Goal: Information Seeking & Learning: Compare options

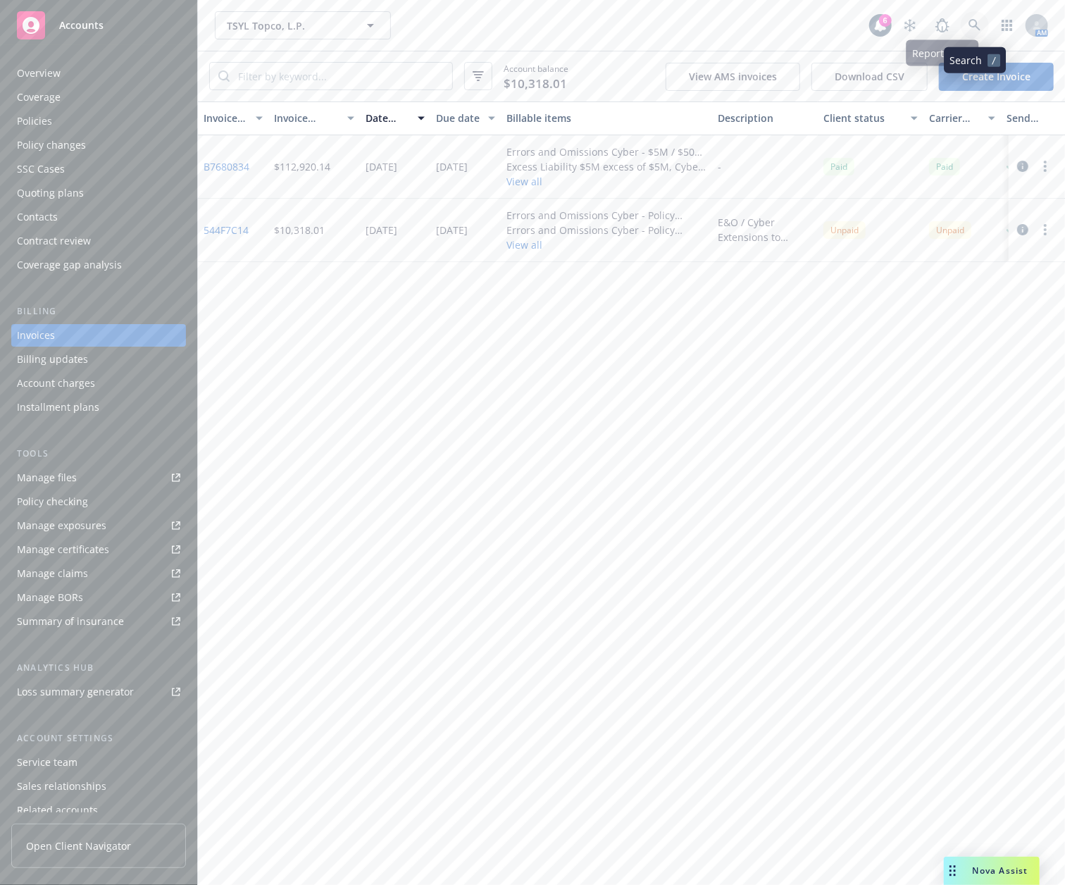
click at [966, 19] on link at bounding box center [975, 25] width 28 height 28
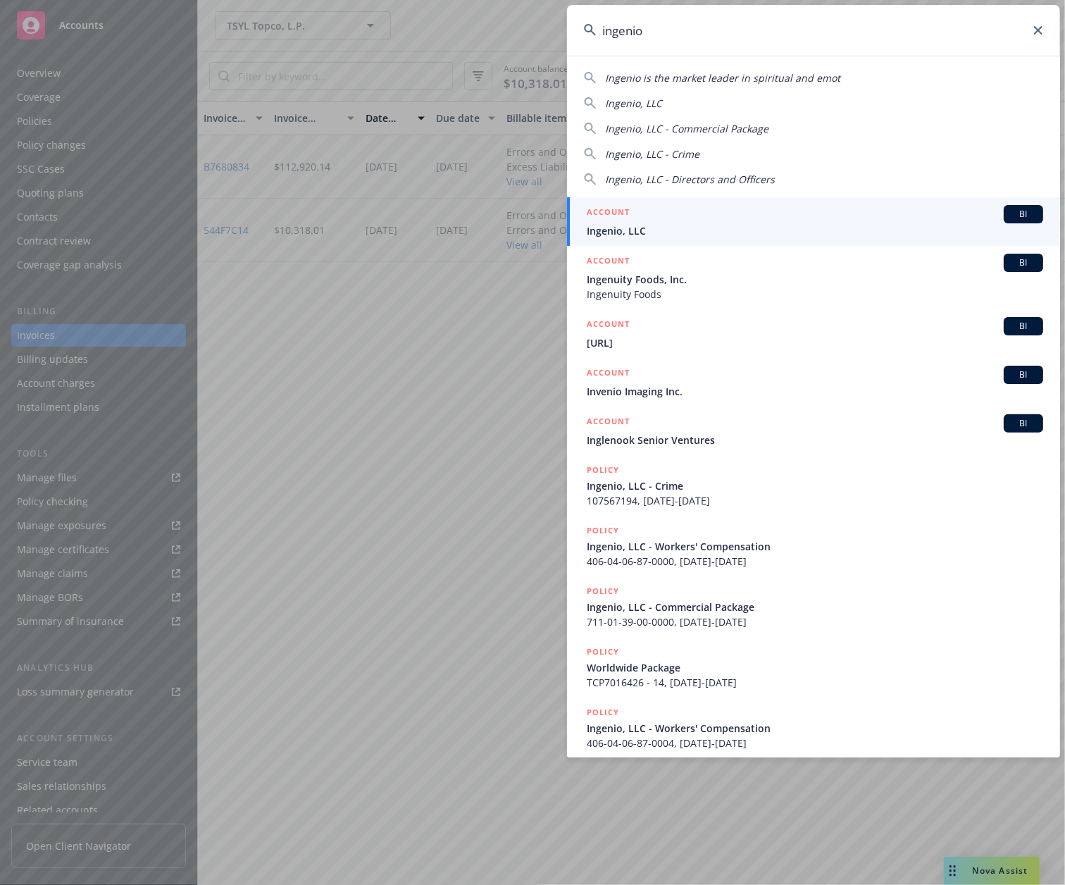
type input "ingenio"
click at [703, 220] on div "ACCOUNT BI" at bounding box center [815, 214] width 456 height 18
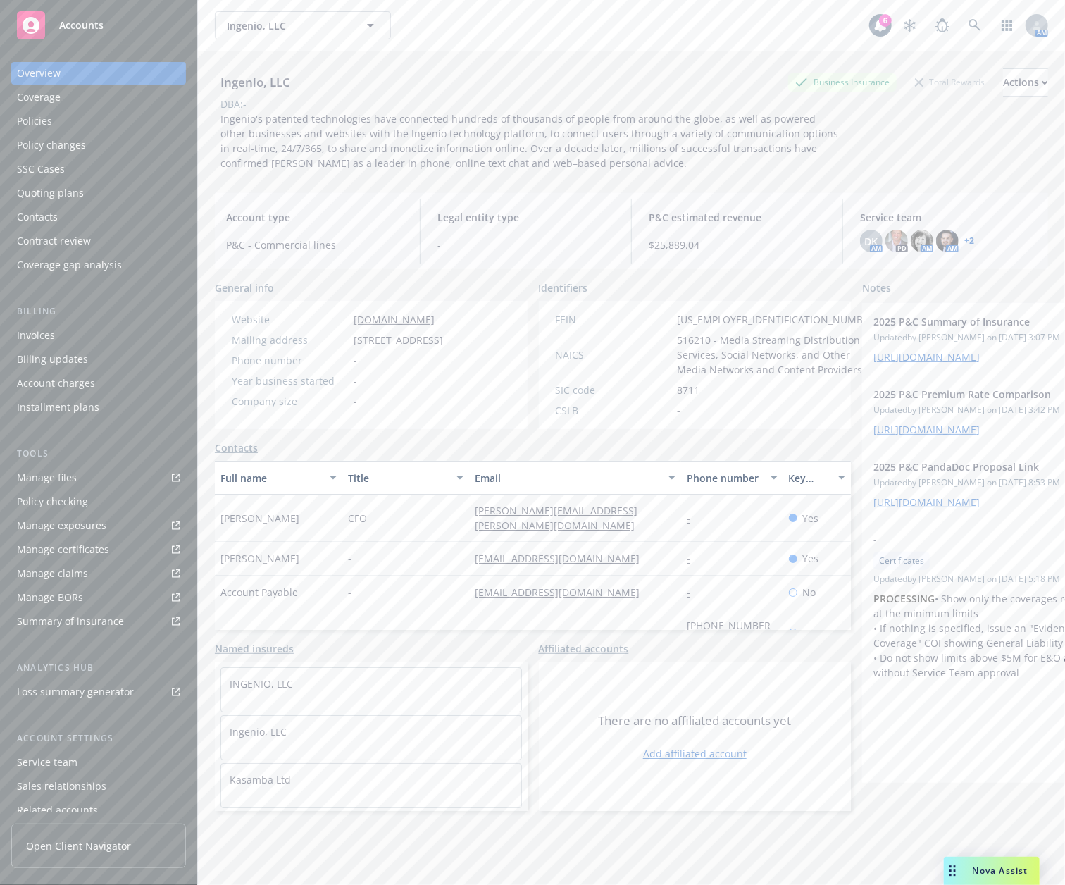
click at [65, 118] on div "Policies" at bounding box center [98, 121] width 163 height 23
click at [44, 118] on div "Policies" at bounding box center [34, 121] width 35 height 23
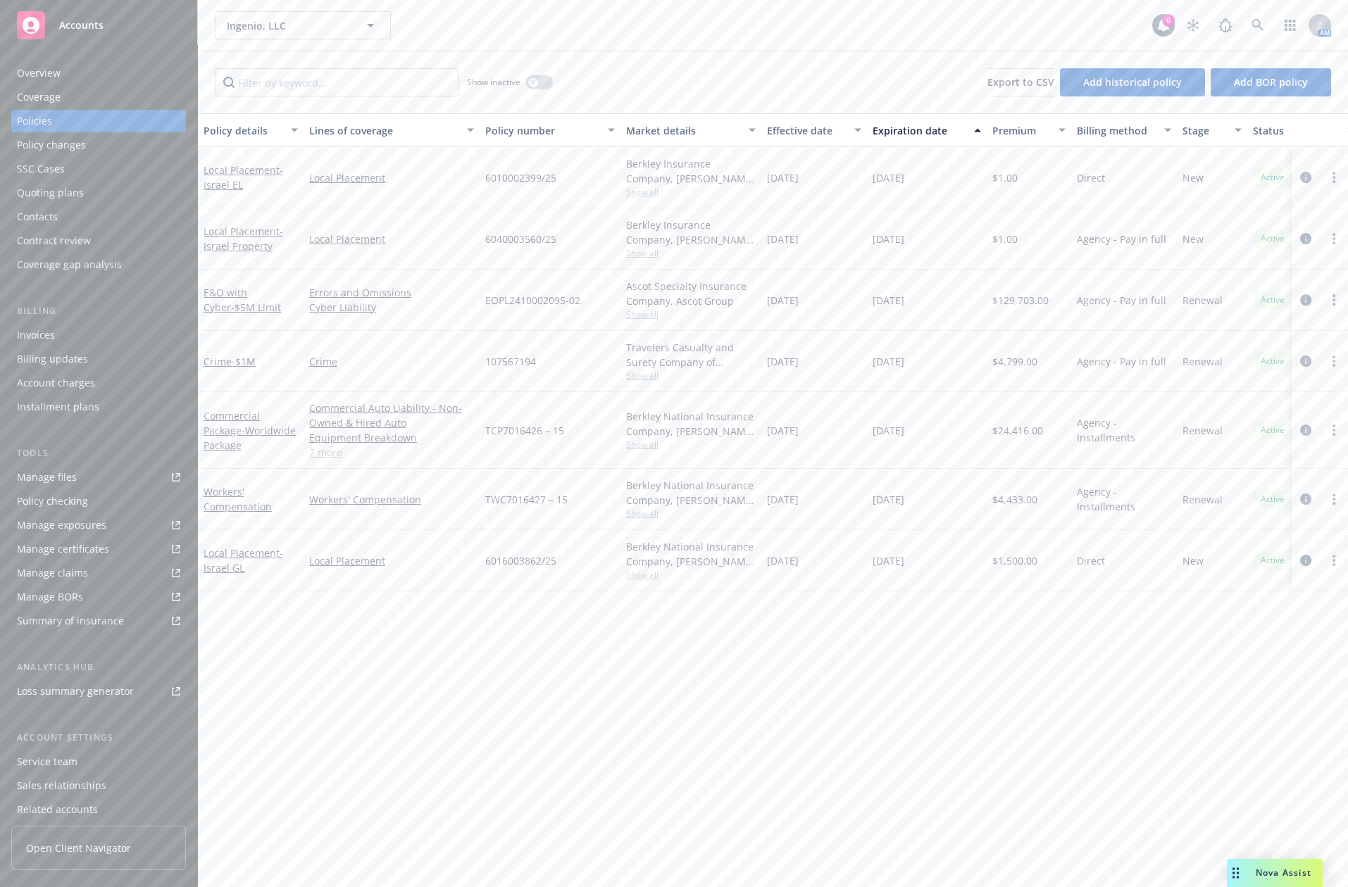
click at [106, 73] on div "Overview" at bounding box center [98, 73] width 163 height 23
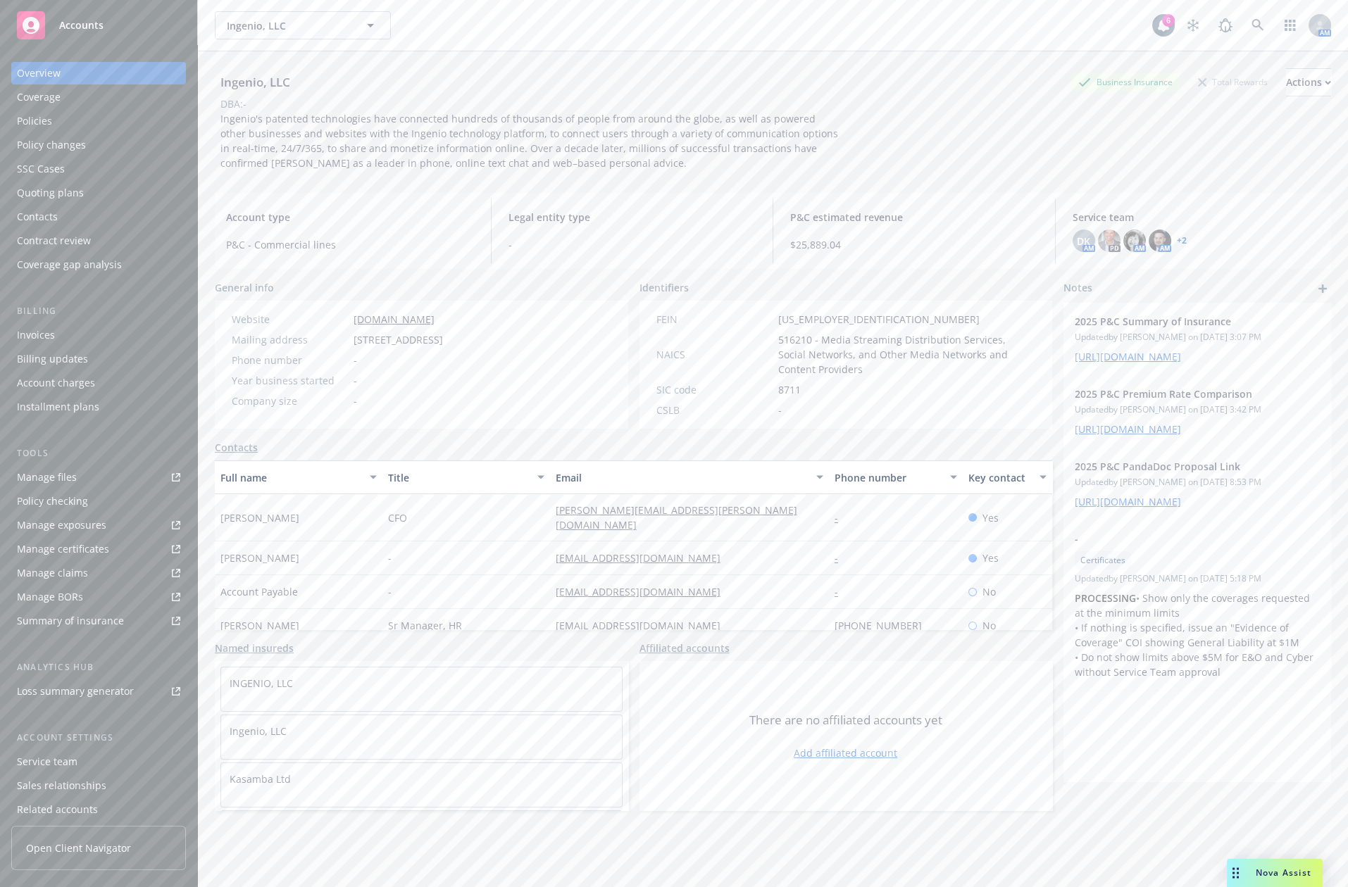
click at [110, 115] on div "Policies" at bounding box center [98, 121] width 163 height 23
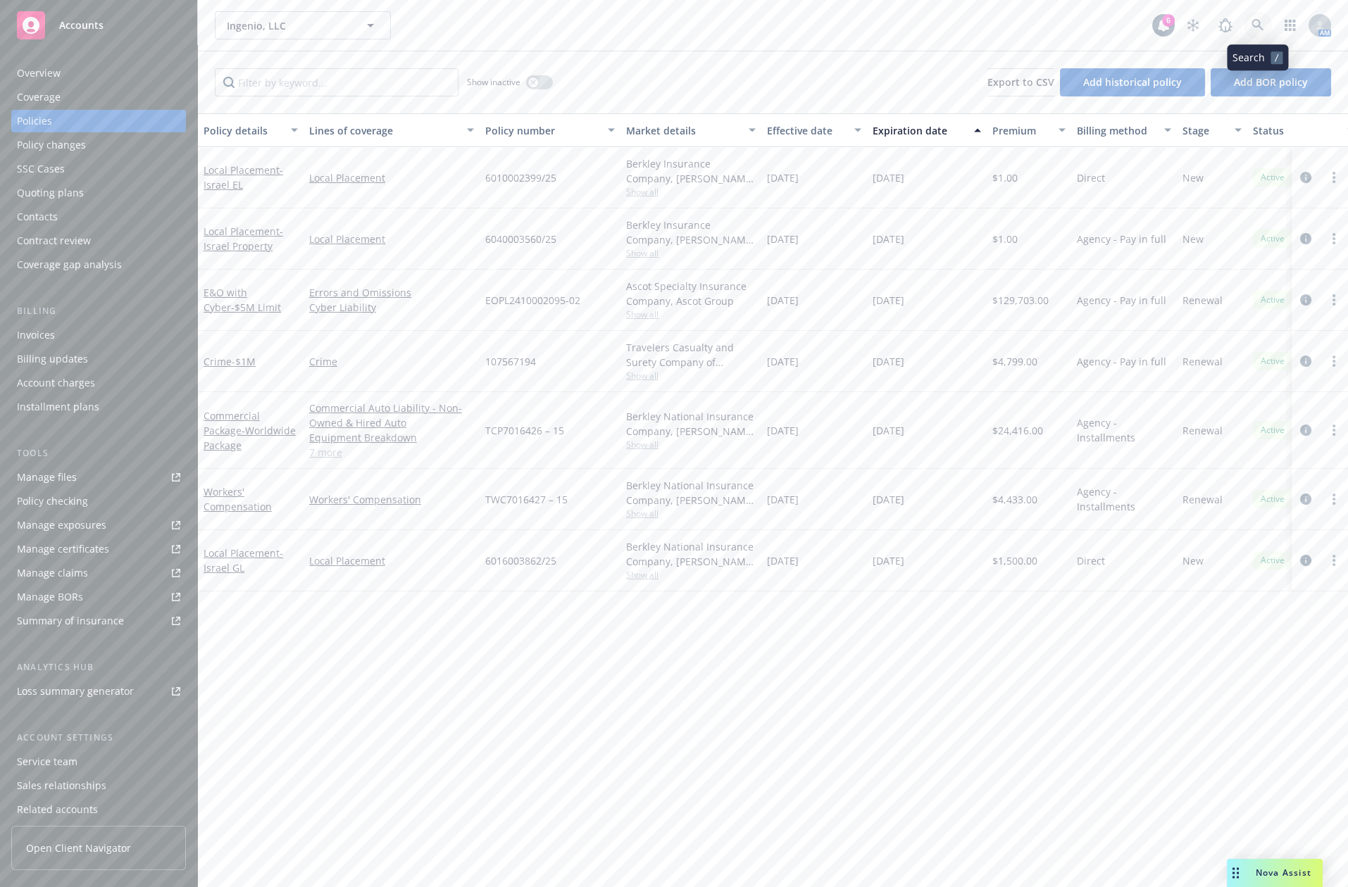
click at [1064, 18] on link at bounding box center [1258, 25] width 28 height 28
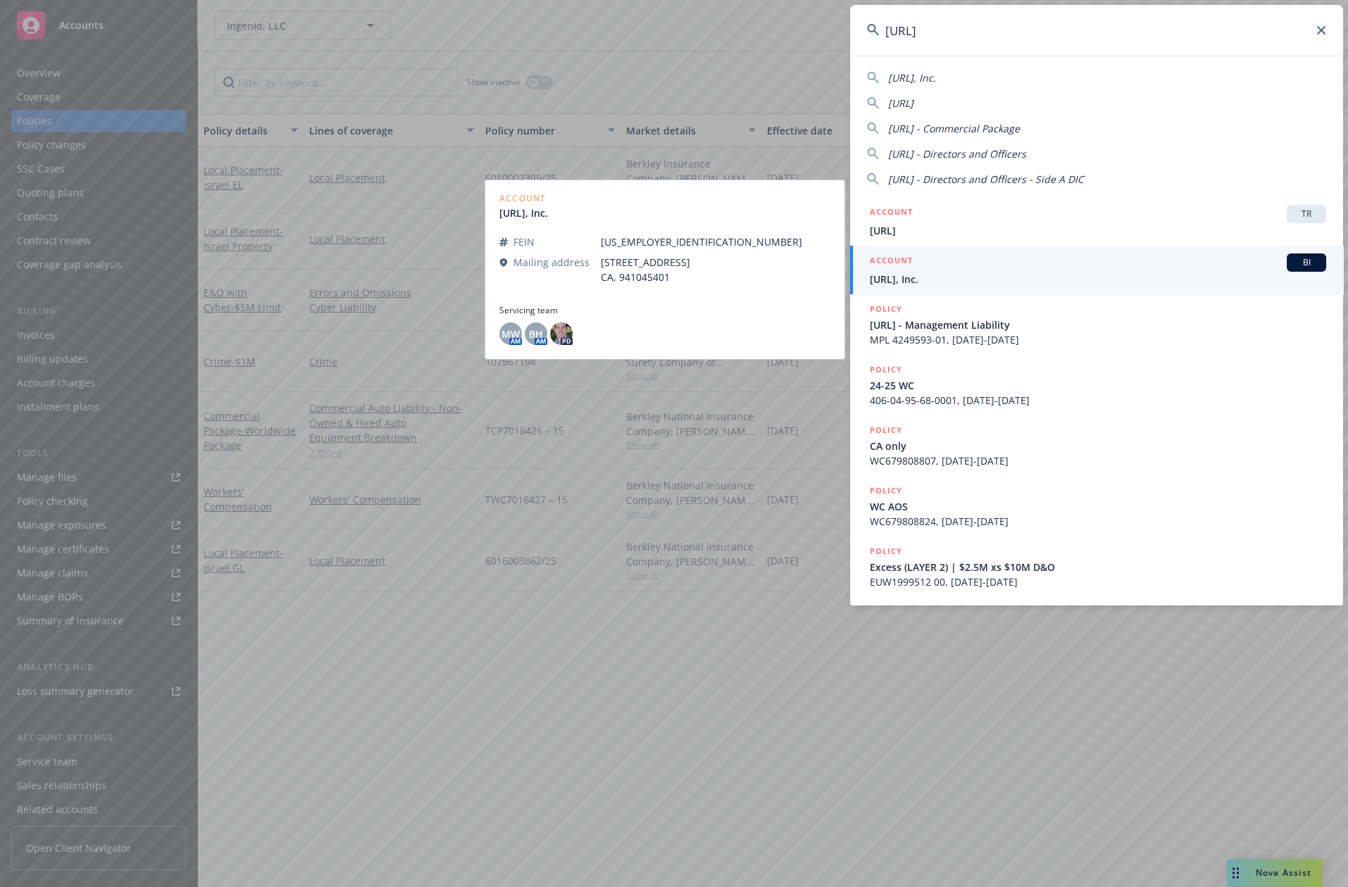
type input "[URL]"
click at [947, 277] on span "[URL], Inc." at bounding box center [1098, 279] width 456 height 15
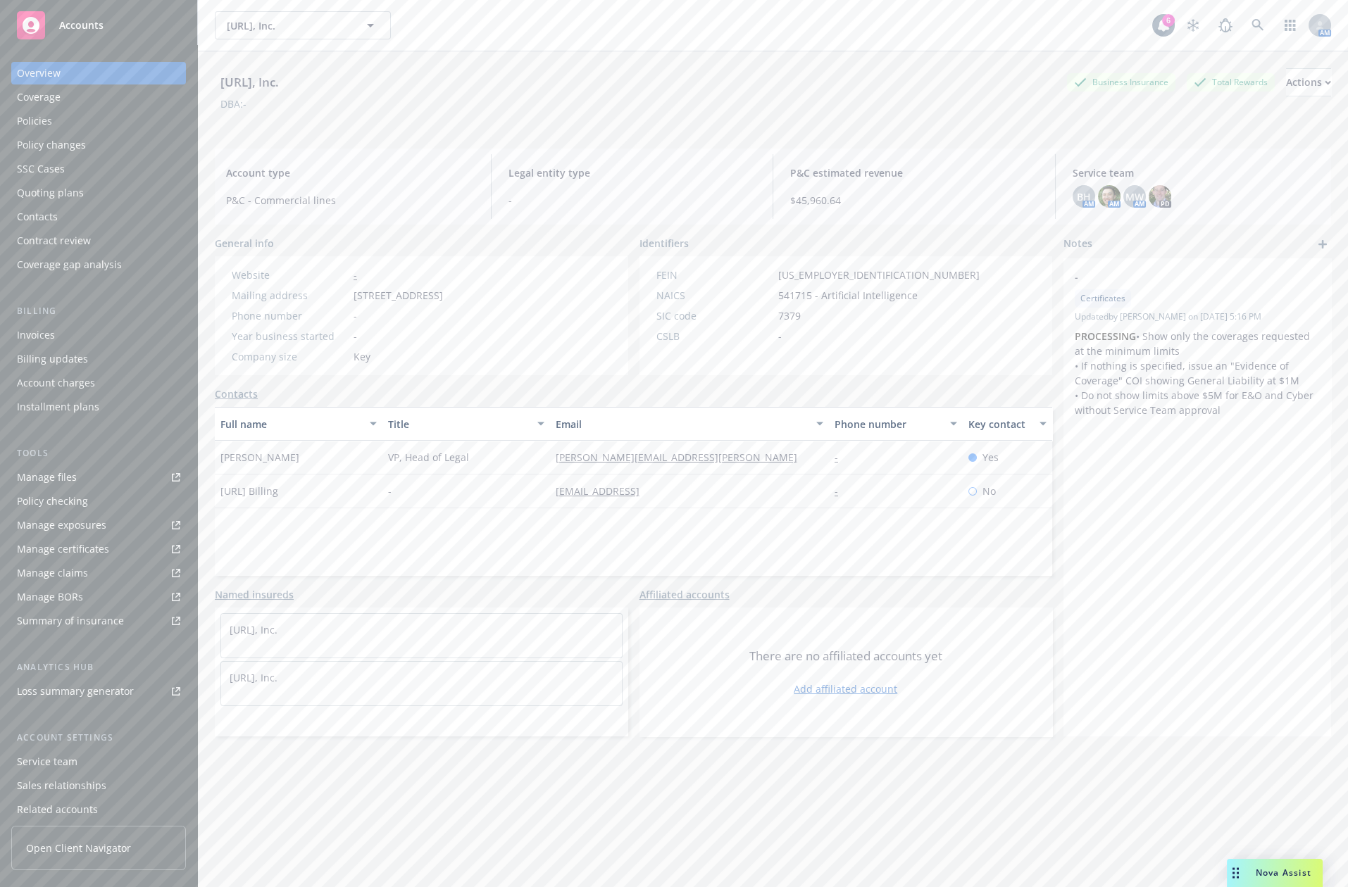
click at [132, 120] on div "Policies" at bounding box center [98, 121] width 163 height 23
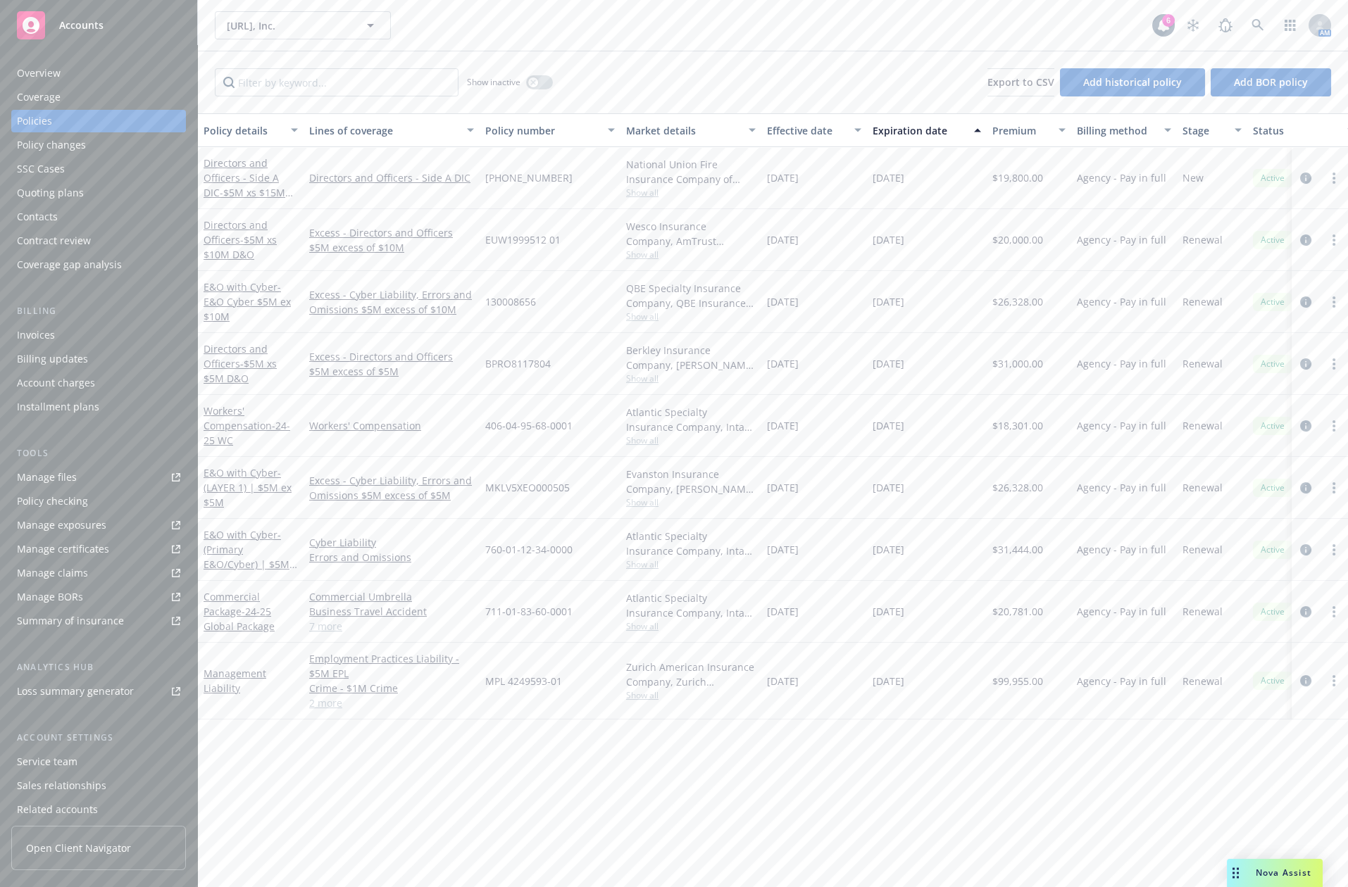
click at [82, 68] on div "Overview" at bounding box center [98, 73] width 163 height 23
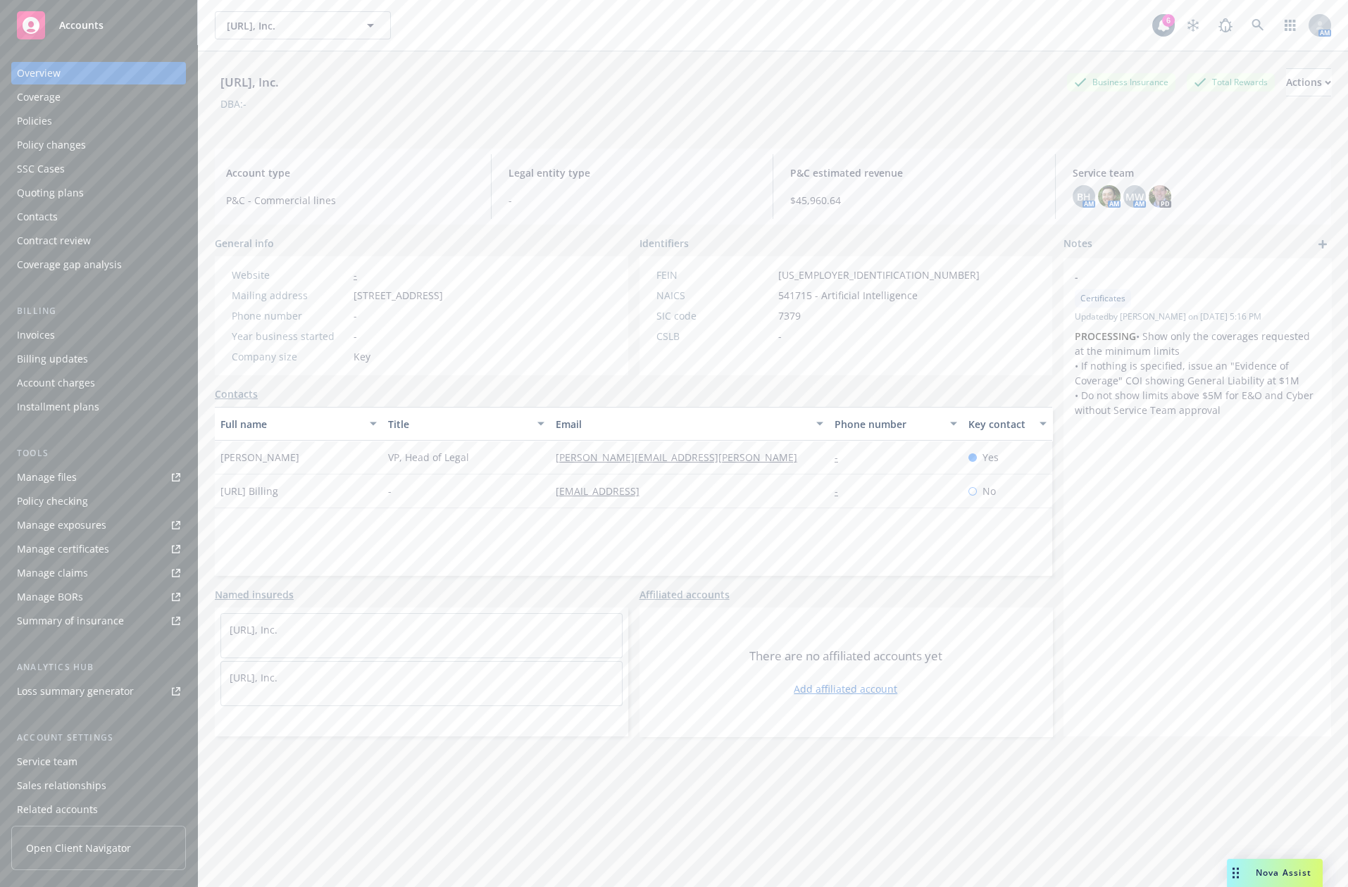
click at [89, 95] on div "Coverage" at bounding box center [98, 97] width 163 height 23
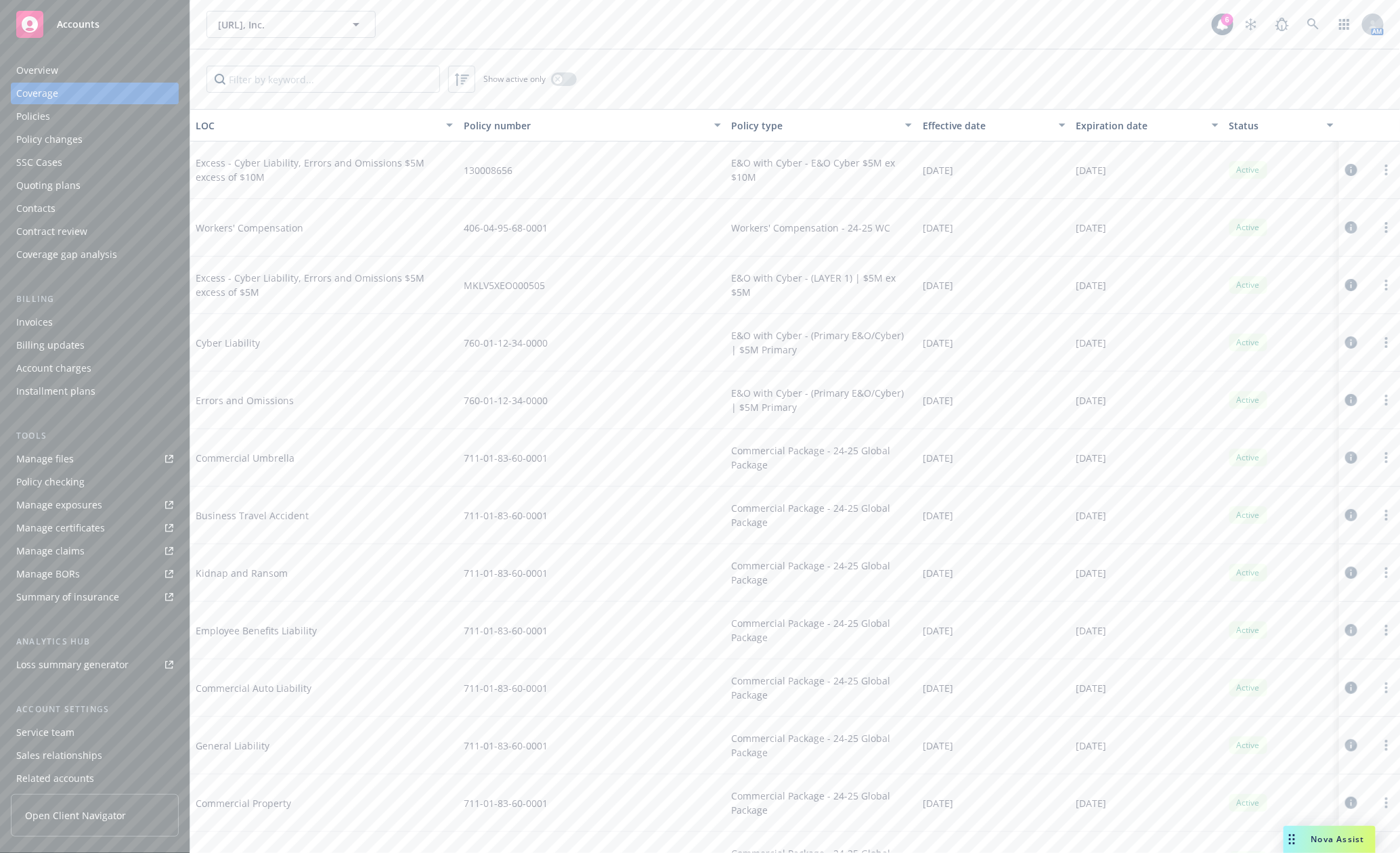
click at [94, 113] on div "Policies" at bounding box center [94, 116] width 157 height 22
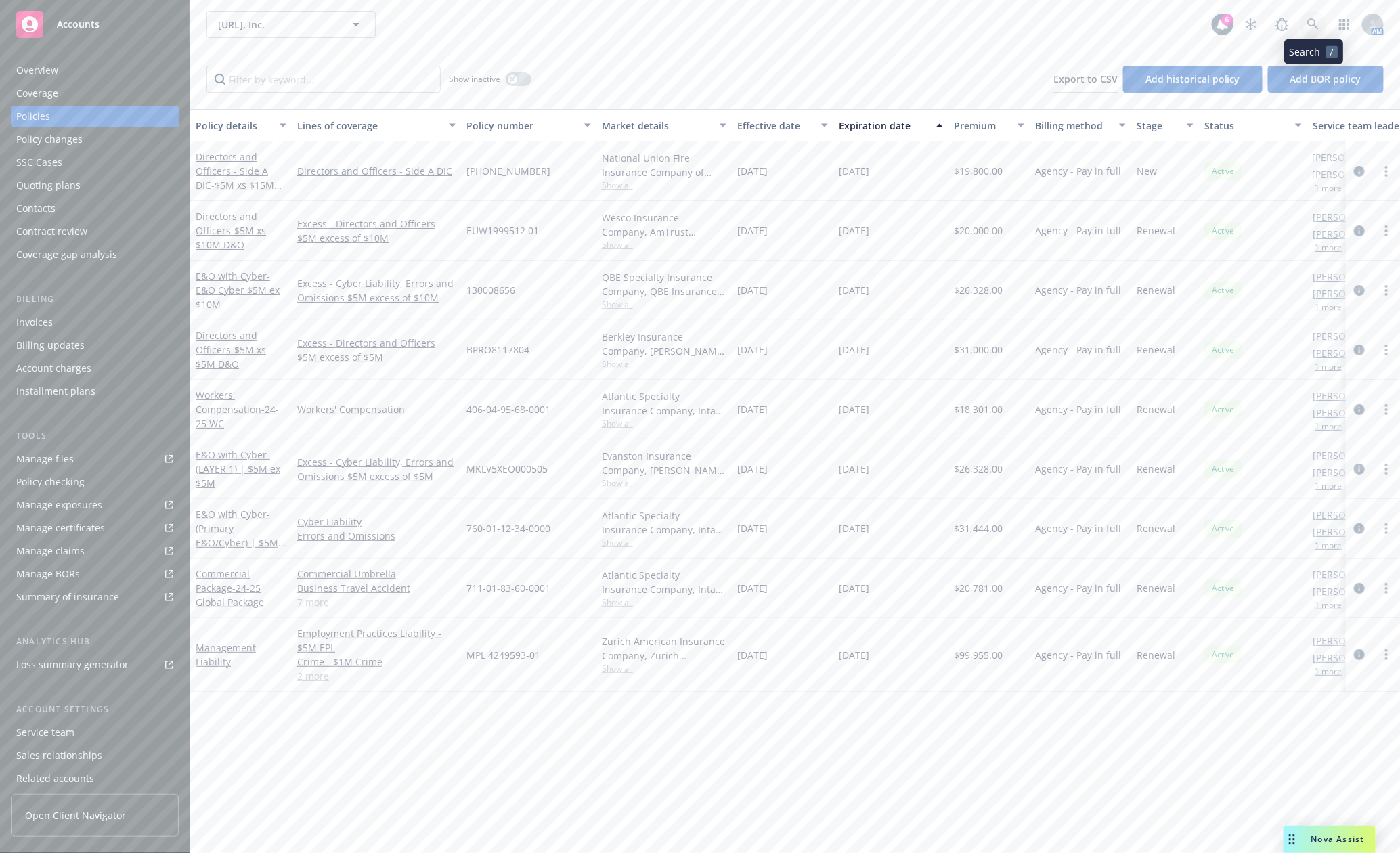
click at [1023, 17] on link at bounding box center [1313, 24] width 27 height 27
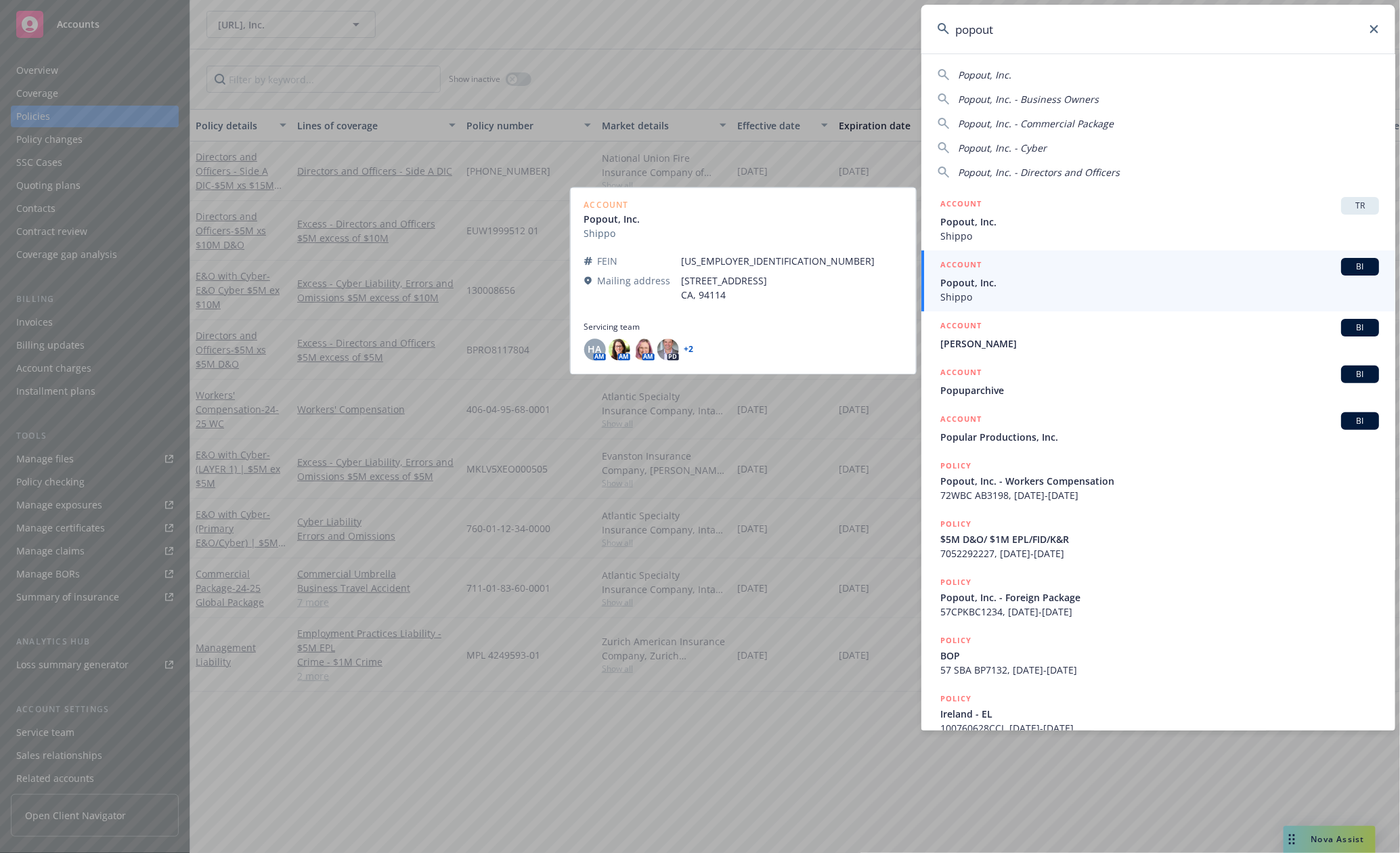
type input "popout"
click at [1005, 280] on span "Popout, Inc." at bounding box center [1160, 283] width 438 height 14
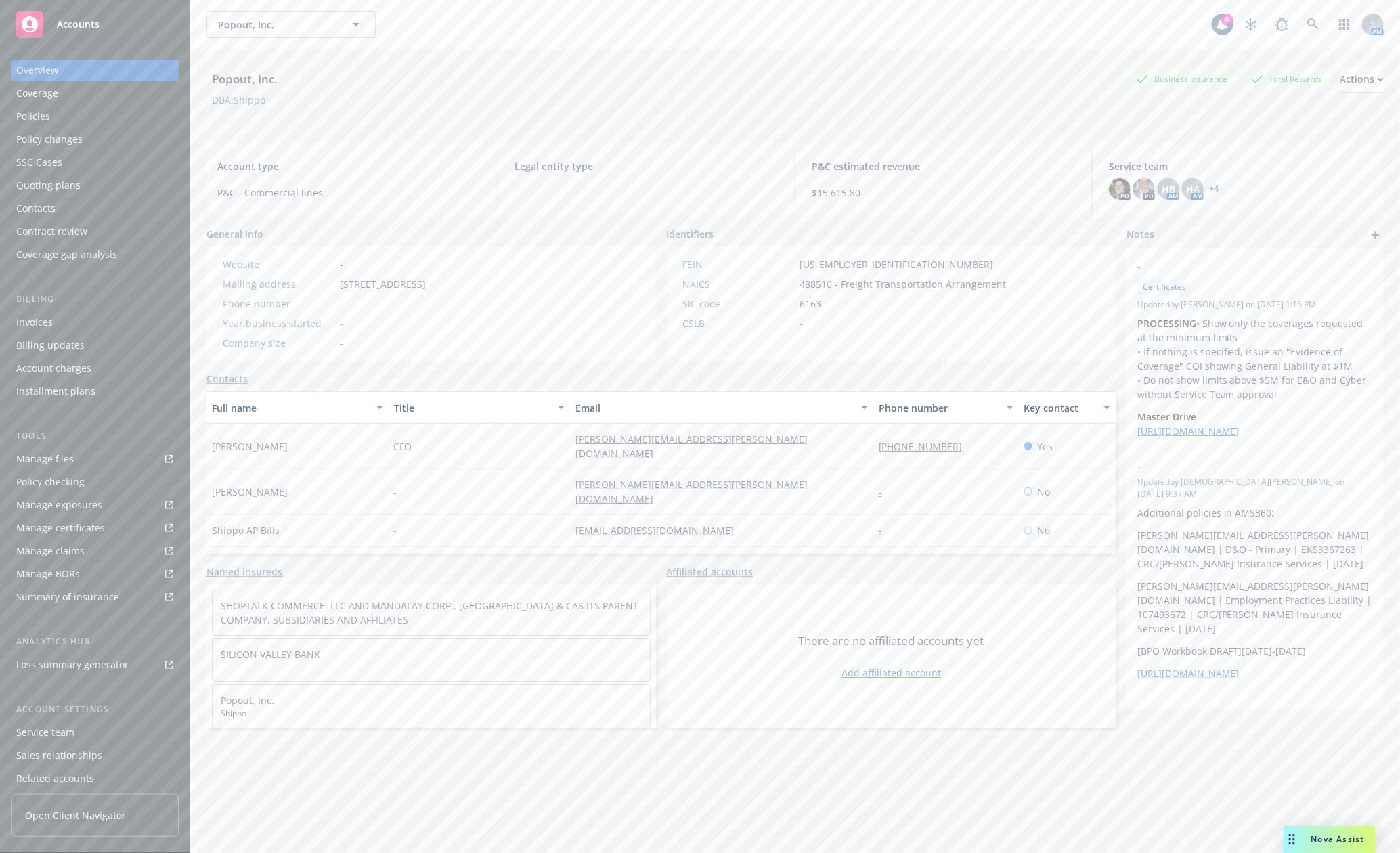
click at [92, 120] on div "Policies" at bounding box center [94, 116] width 157 height 22
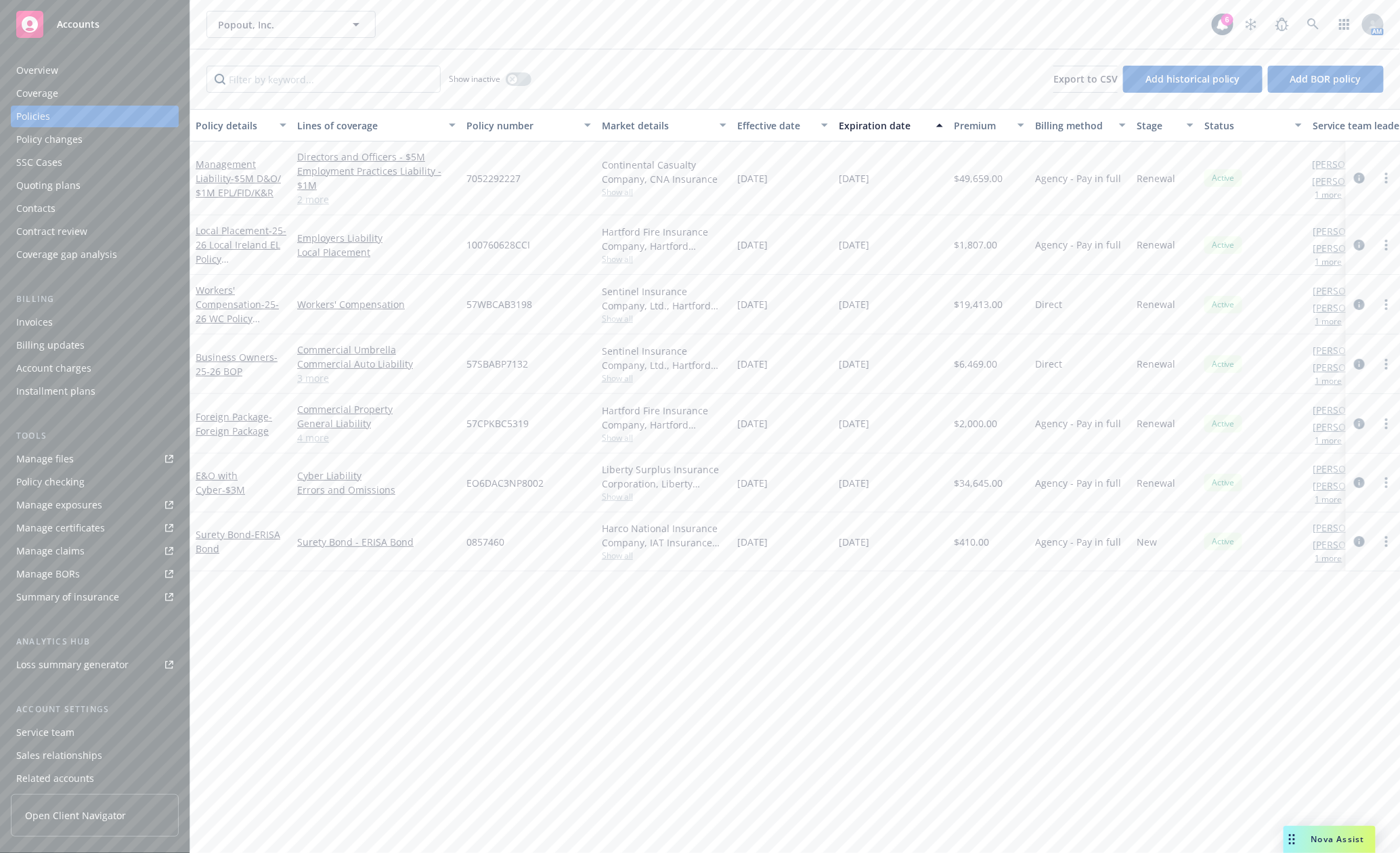
click at [821, 82] on div "Show inactive Export to CSV Add historical policy Add BOR policy" at bounding box center [795, 79] width 1210 height 60
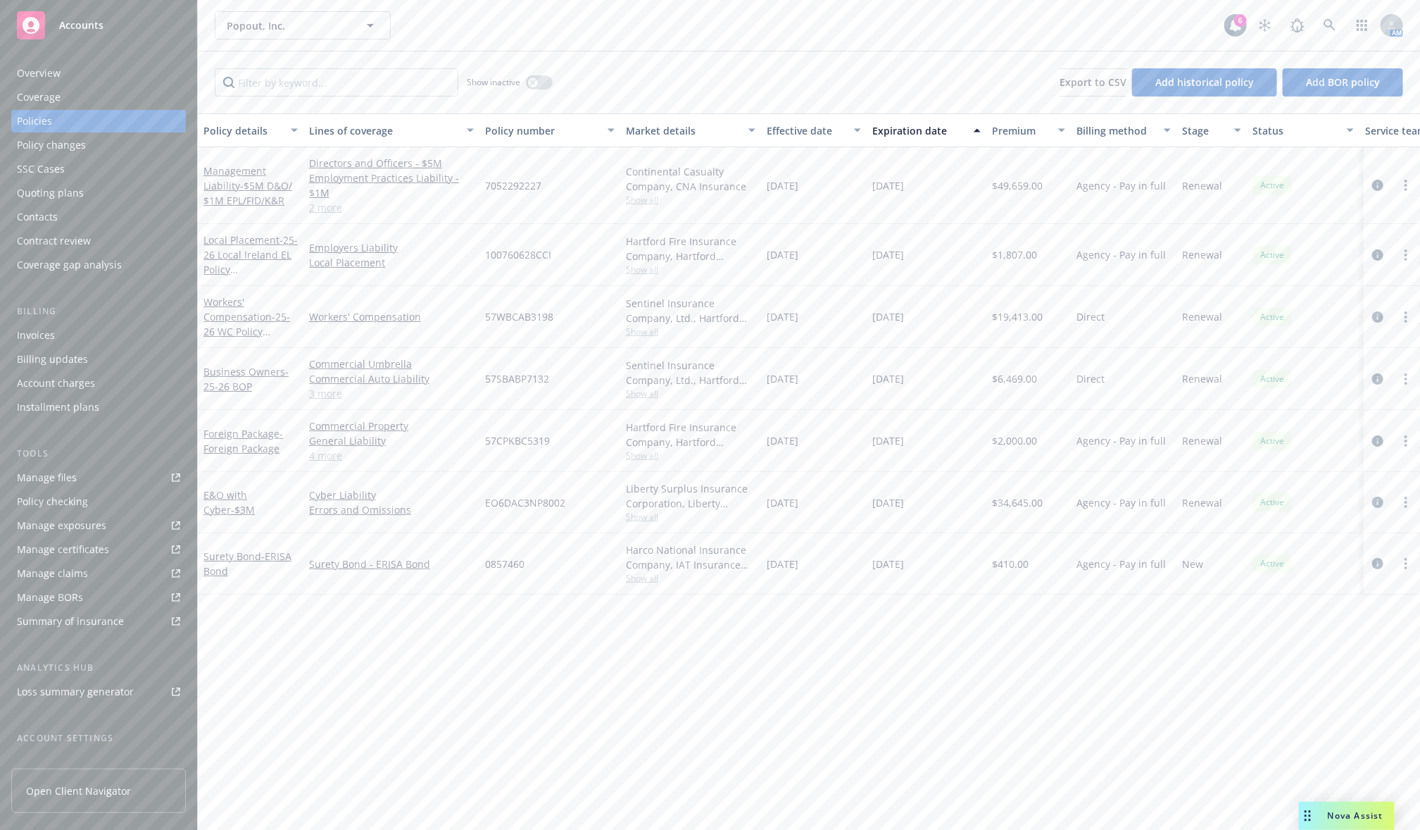
click at [1021, 304] on div "$19,413.00" at bounding box center [1029, 317] width 85 height 62
click at [37, 68] on div "Overview" at bounding box center [39, 73] width 44 height 23
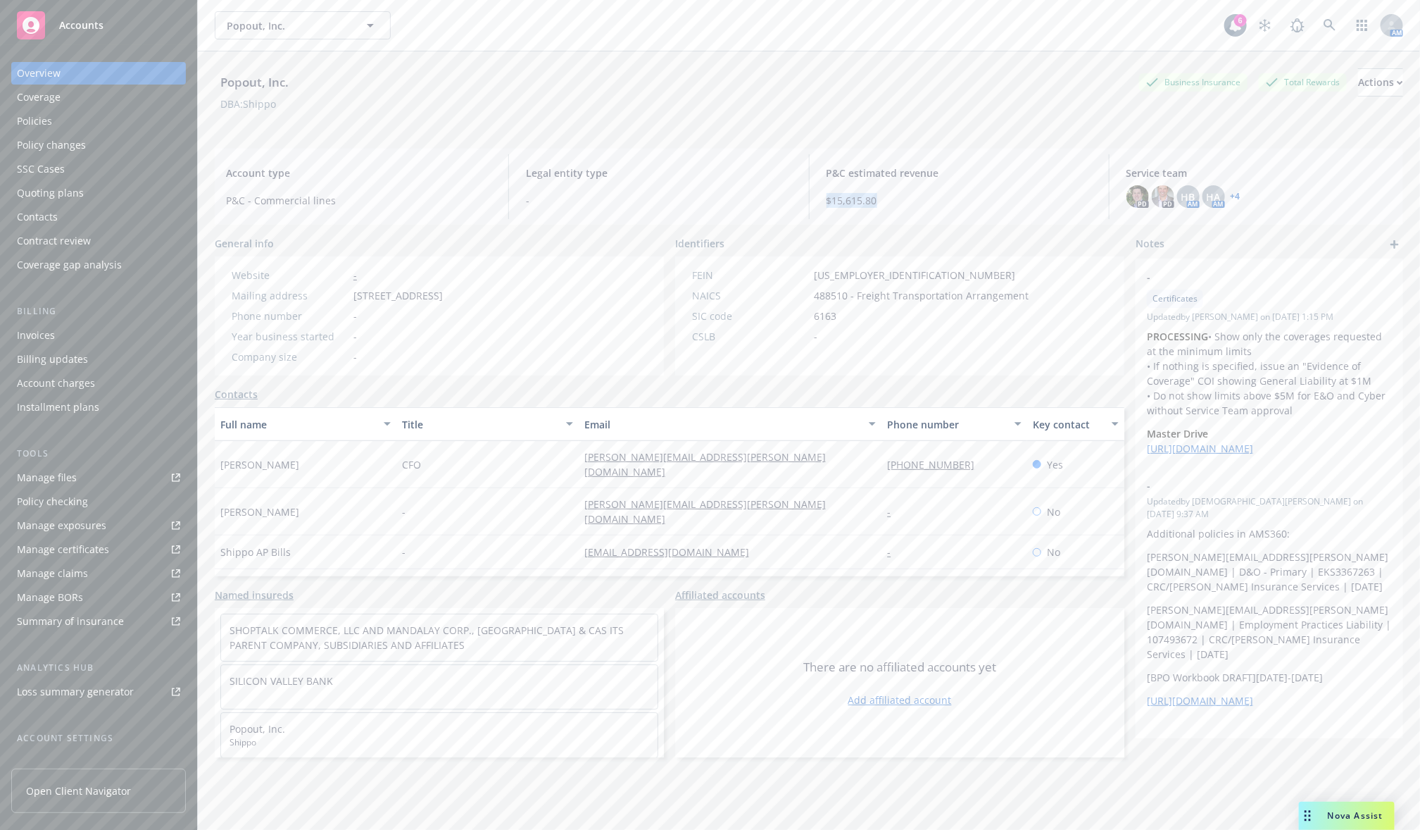
drag, startPoint x: 812, startPoint y: 202, endPoint x: 879, endPoint y: 192, distance: 67.7
click at [879, 192] on div "P&C estimated revenue $15,615.80" at bounding box center [960, 186] width 288 height 65
click at [1064, 25] on icon at bounding box center [1330, 25] width 12 height 12
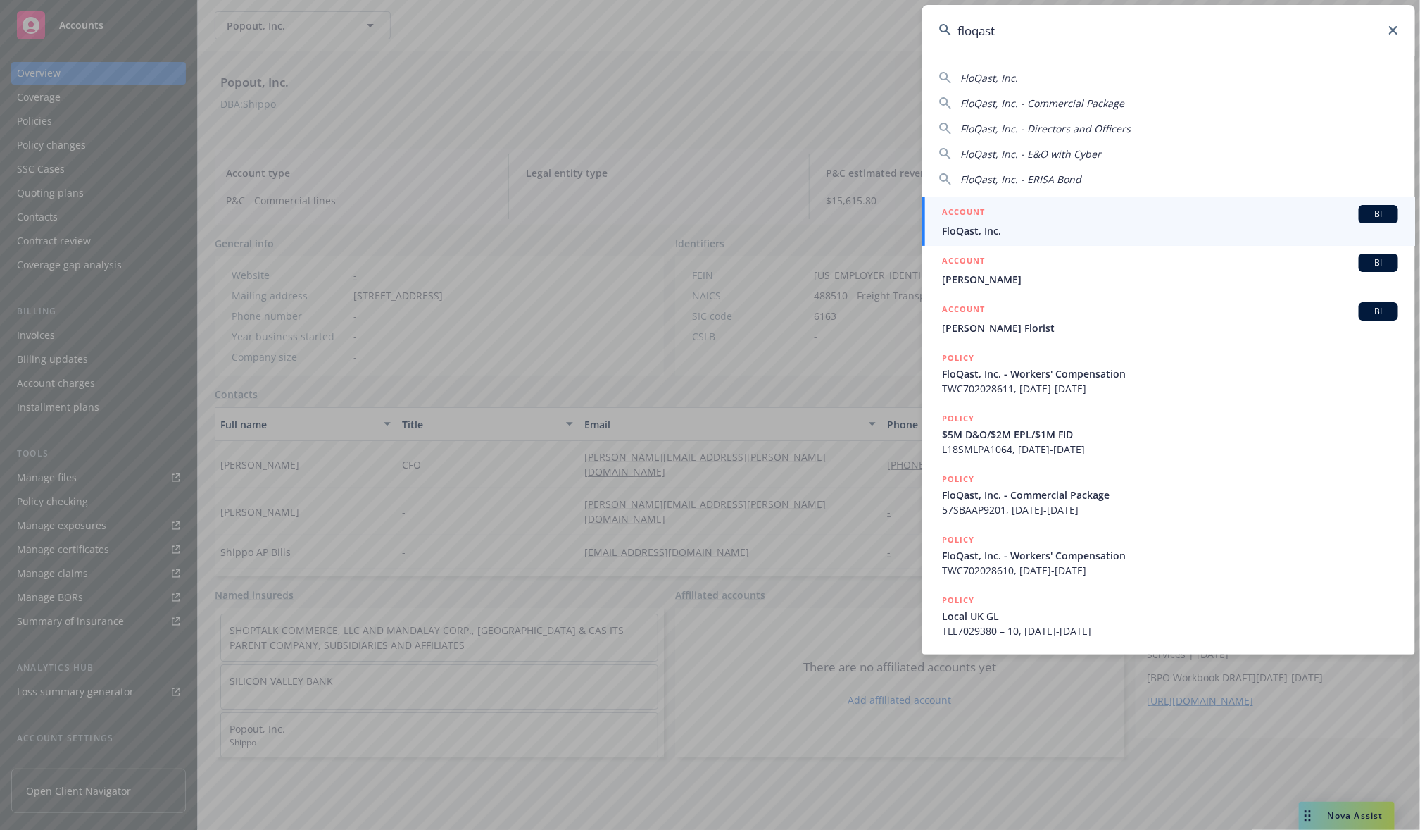
type input "floqast"
click at [1004, 227] on span "FloQast, Inc." at bounding box center [1170, 230] width 456 height 15
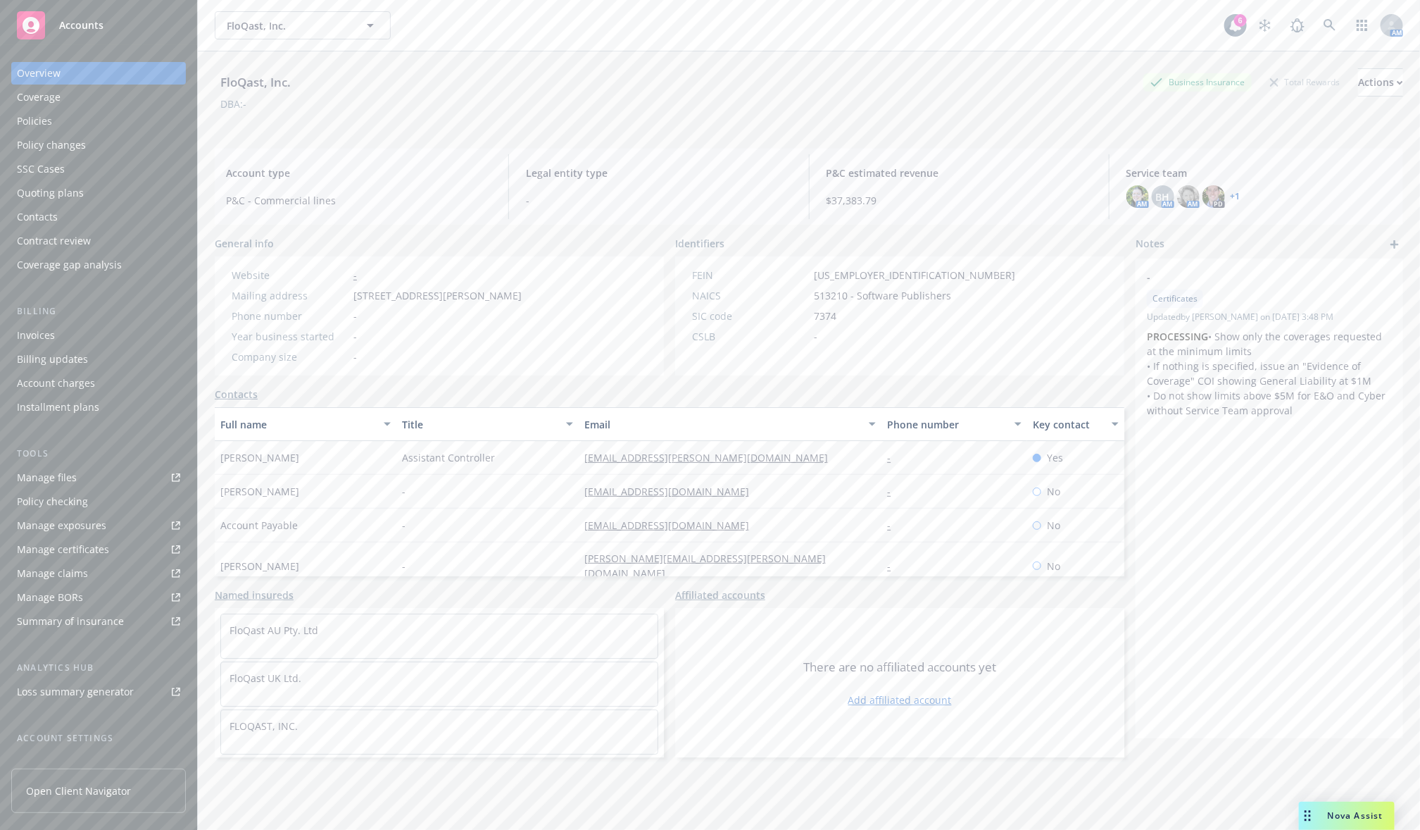
click at [92, 110] on div "Policies" at bounding box center [98, 121] width 163 height 23
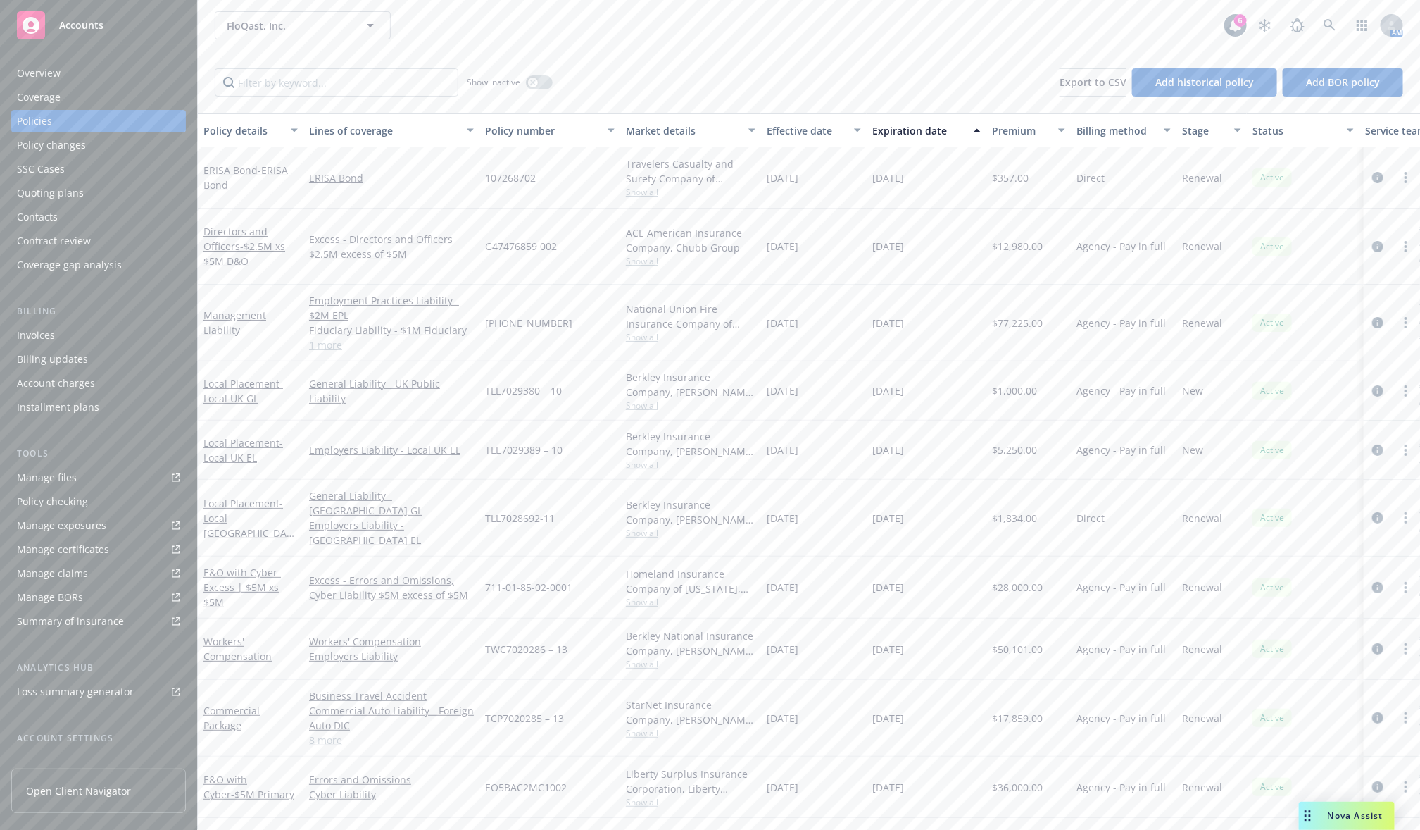
click at [79, 71] on div "Overview" at bounding box center [98, 73] width 163 height 23
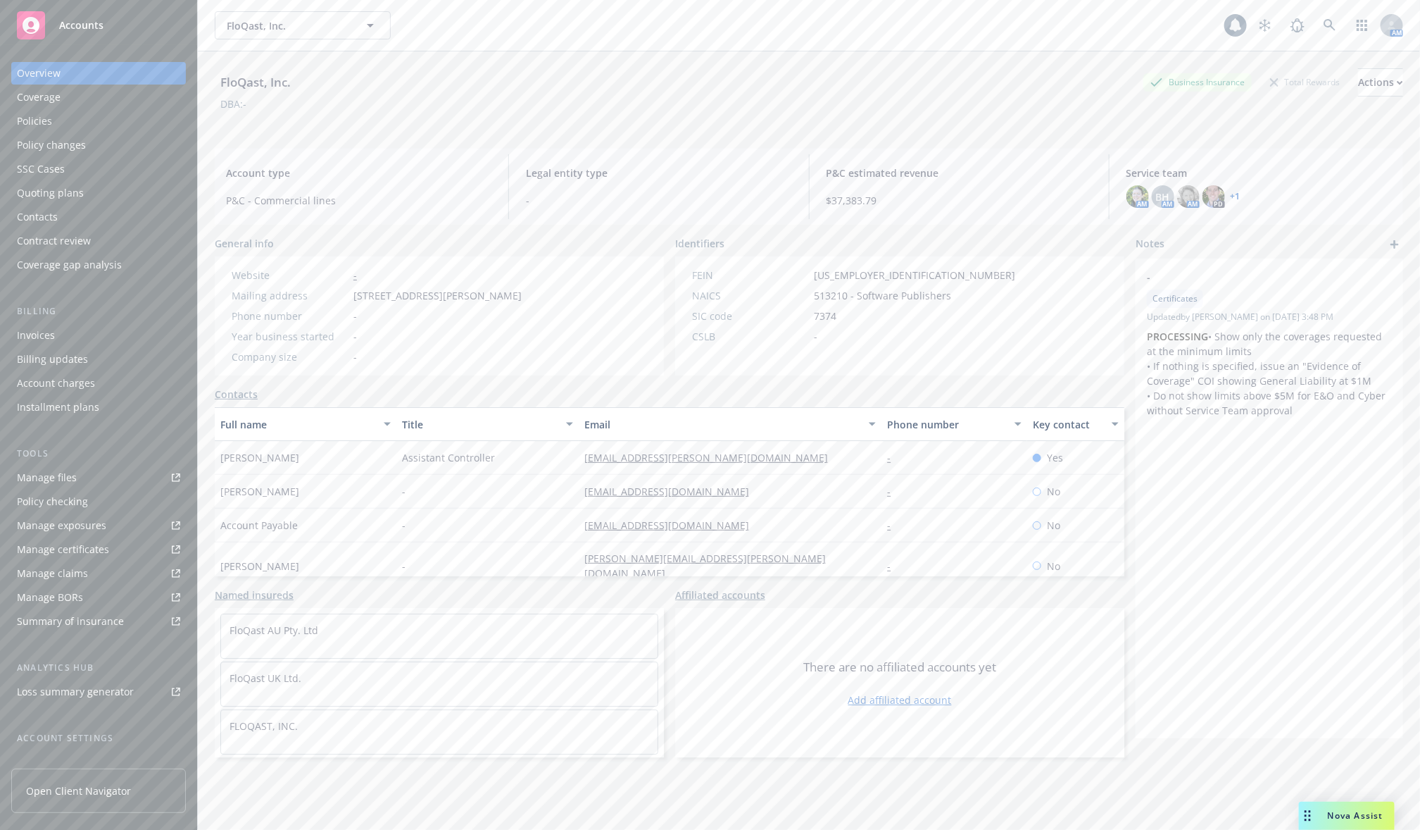
click at [54, 123] on div "Policies" at bounding box center [98, 121] width 163 height 23
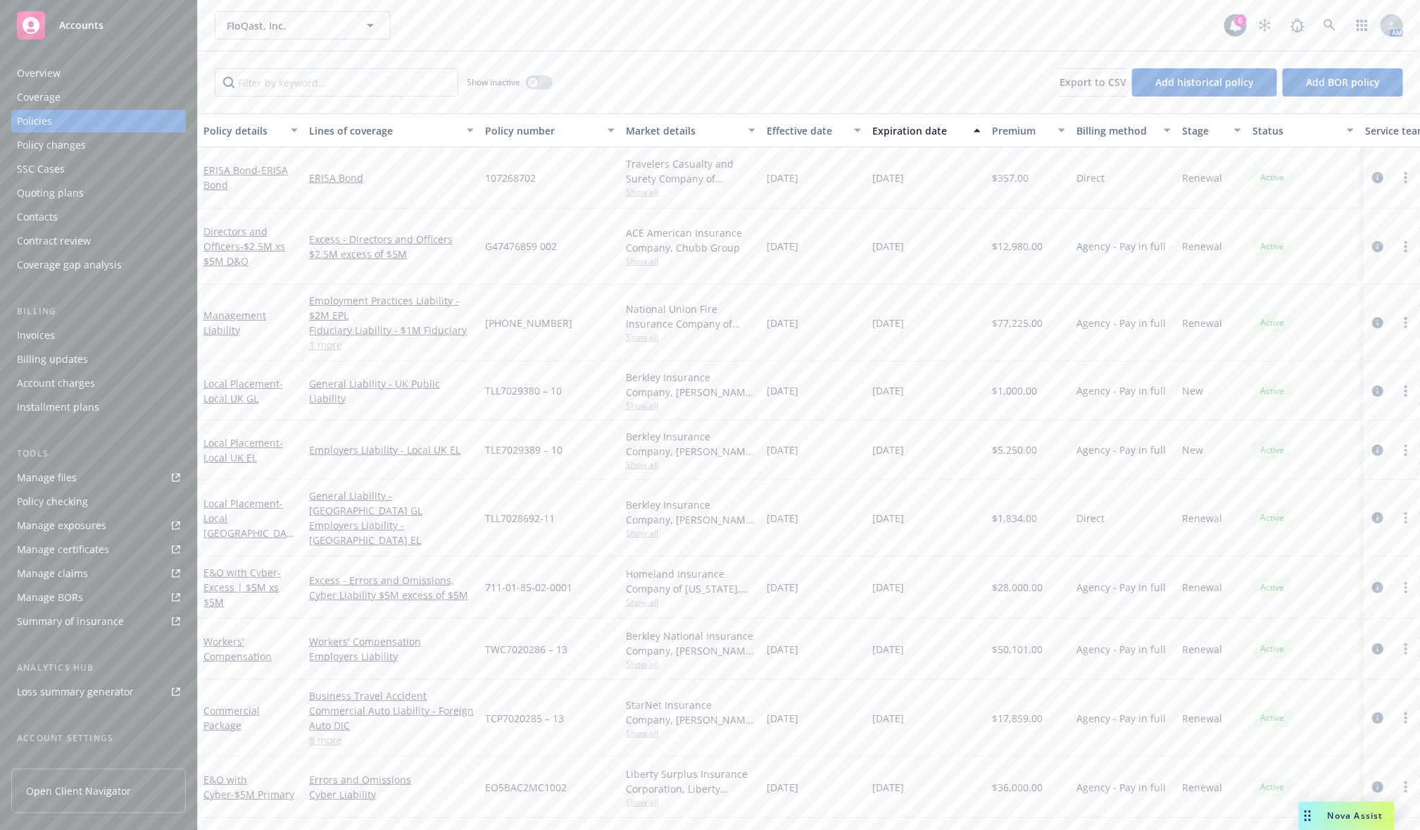
click at [1064, 768] on div "Policy details Lines of coverage Policy number Market details Effective date Ex…" at bounding box center [809, 471] width 1223 height 717
click at [675, 89] on div "Show inactive Export to CSV Add historical policy Add BOR policy" at bounding box center [809, 82] width 1223 height 62
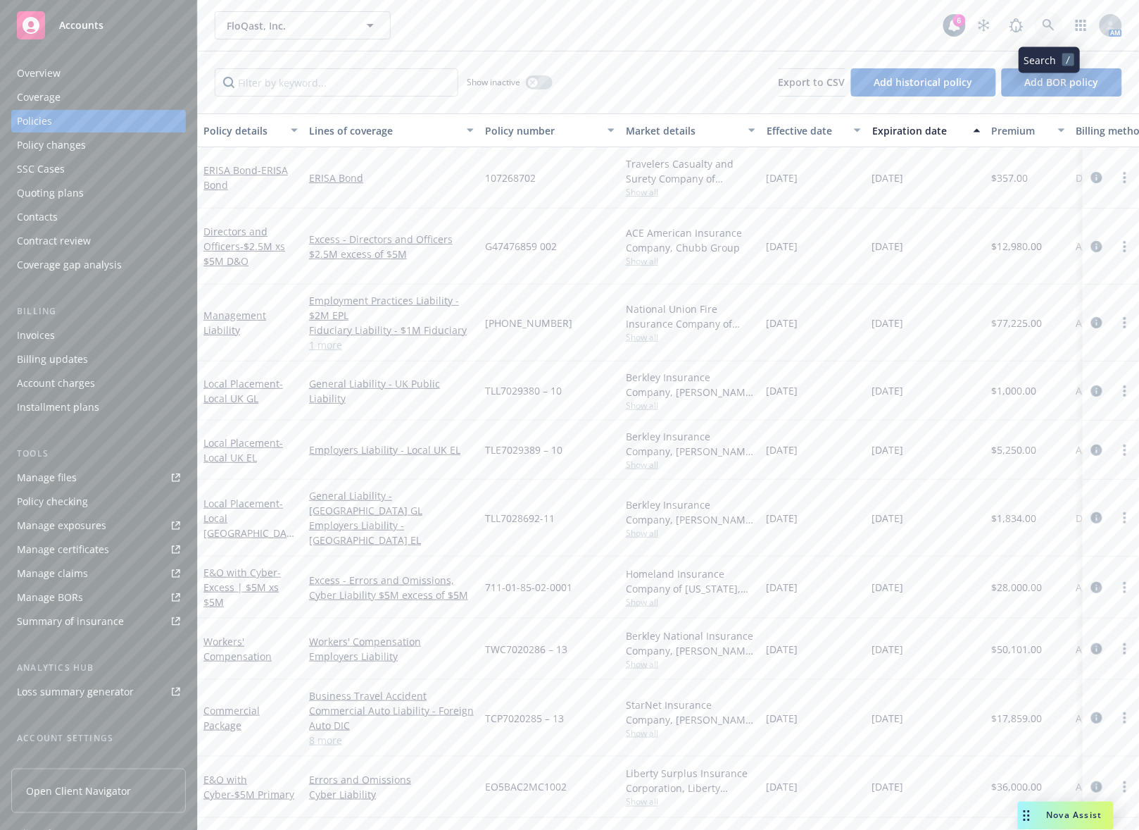
click at [1058, 21] on link at bounding box center [1049, 25] width 28 height 28
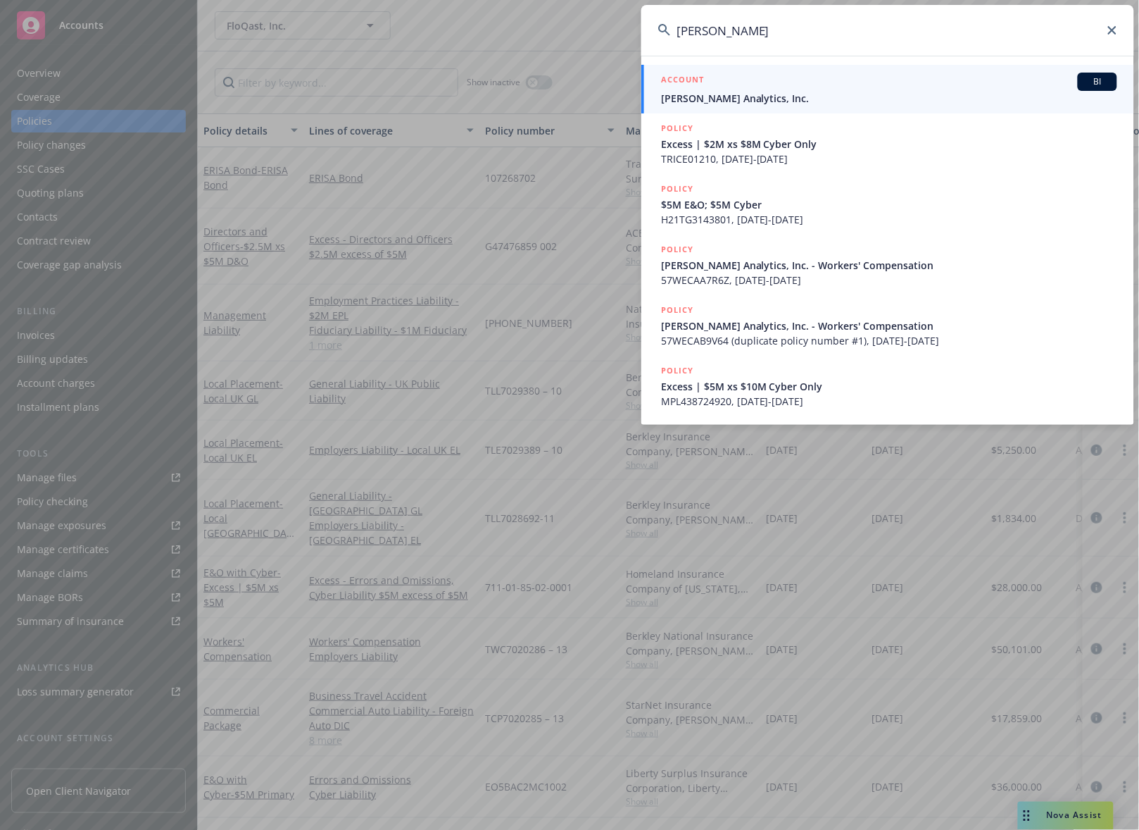
type input "[PERSON_NAME]"
click at [810, 83] on div "ACCOUNT BI" at bounding box center [889, 82] width 456 height 18
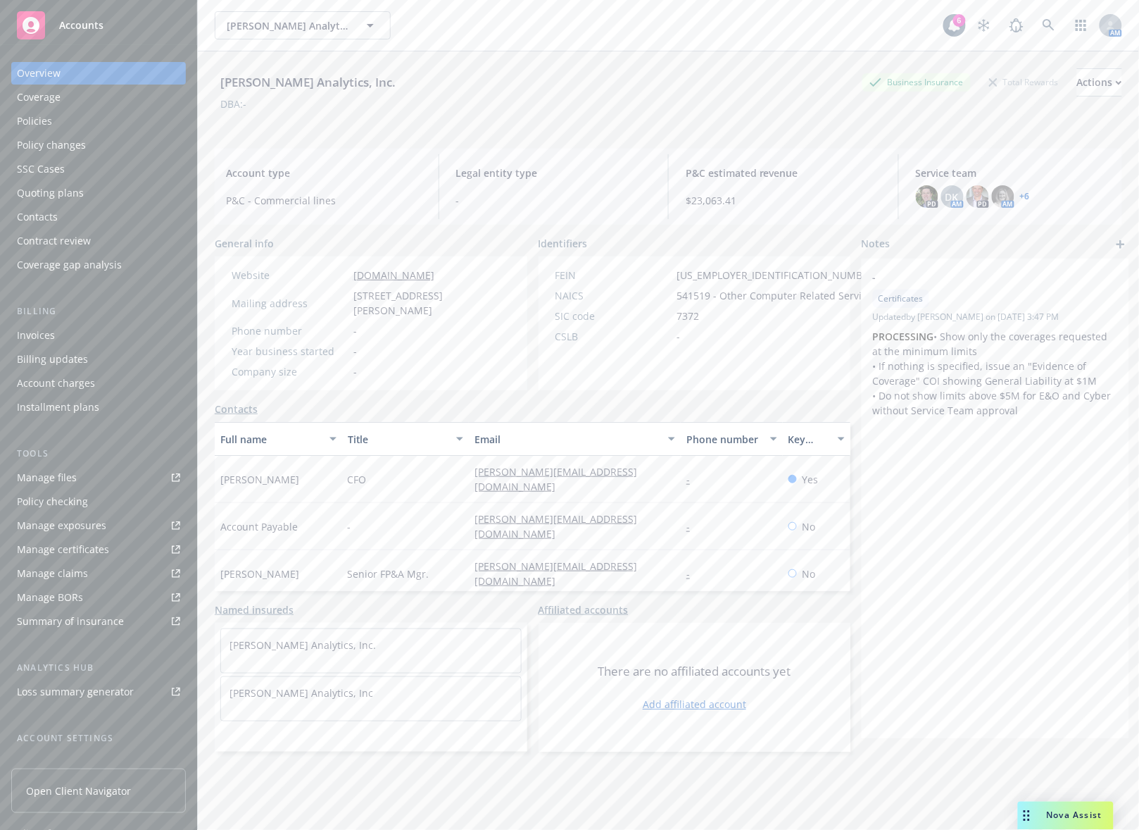
click at [67, 121] on div "Policies" at bounding box center [98, 121] width 163 height 23
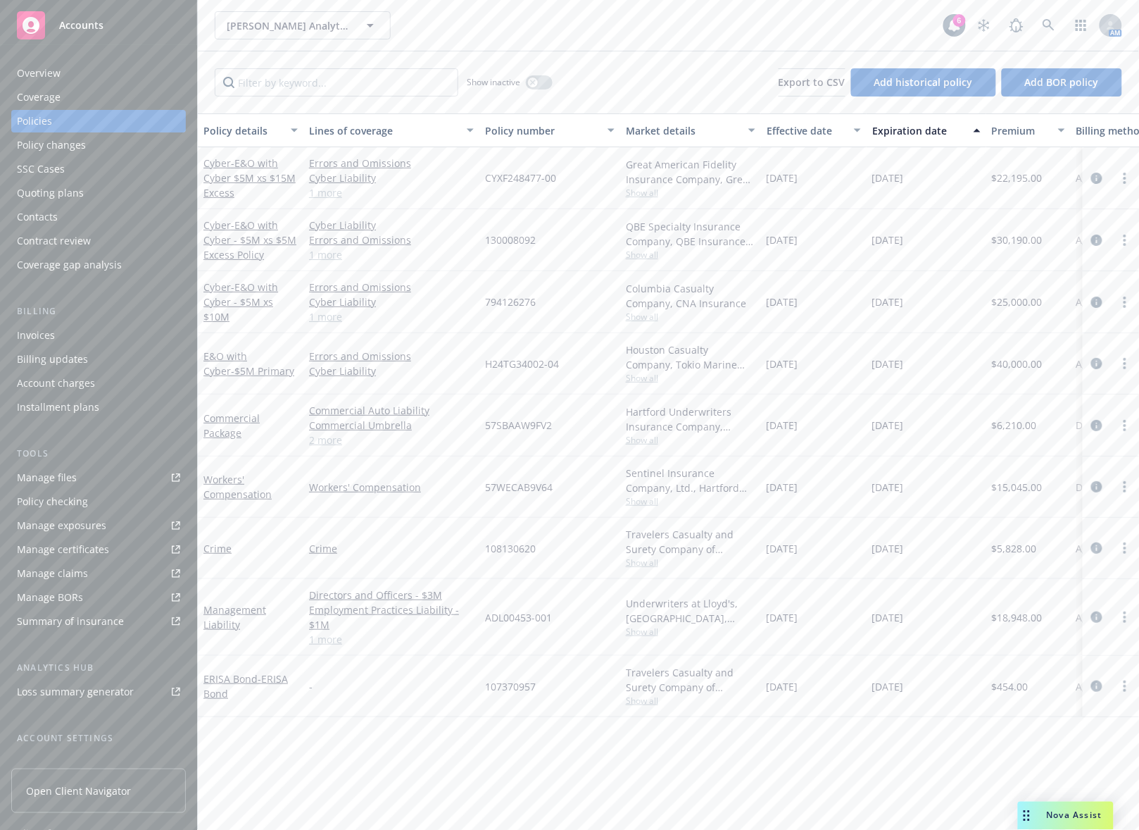
click at [61, 69] on div "Overview" at bounding box center [98, 73] width 163 height 23
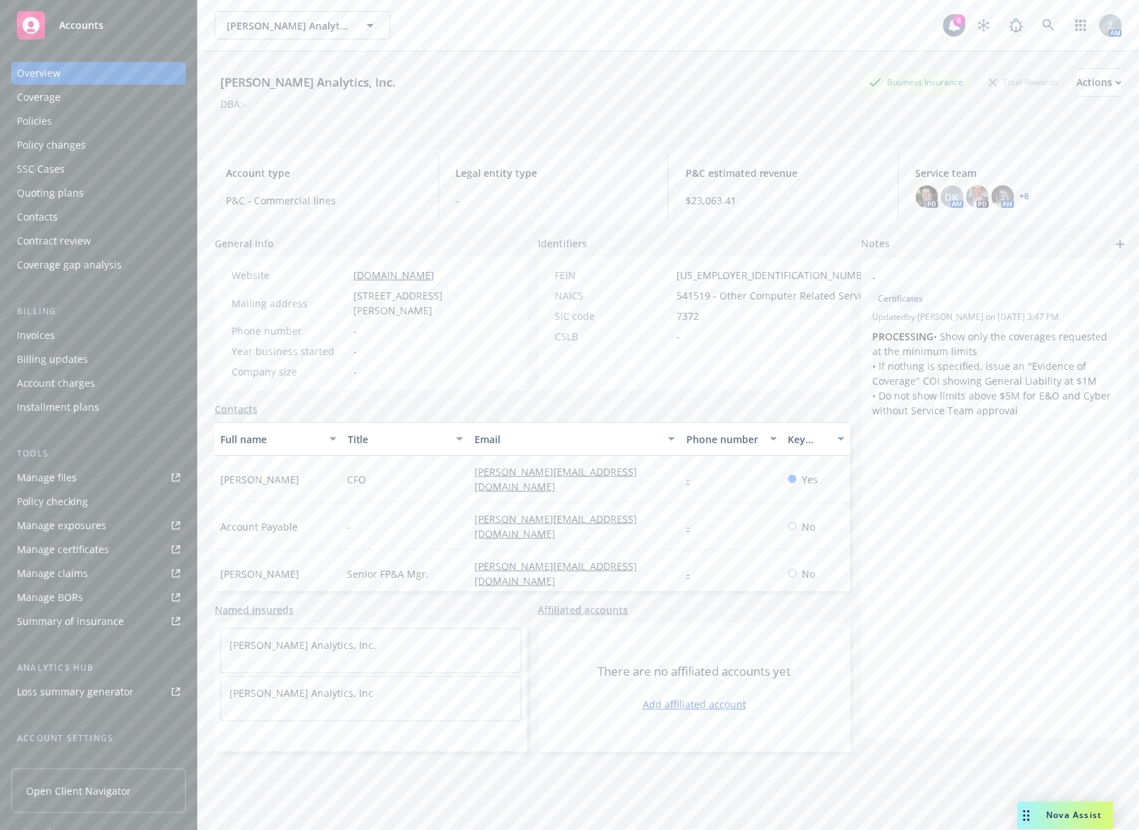
click at [72, 124] on div "Policies" at bounding box center [98, 121] width 163 height 23
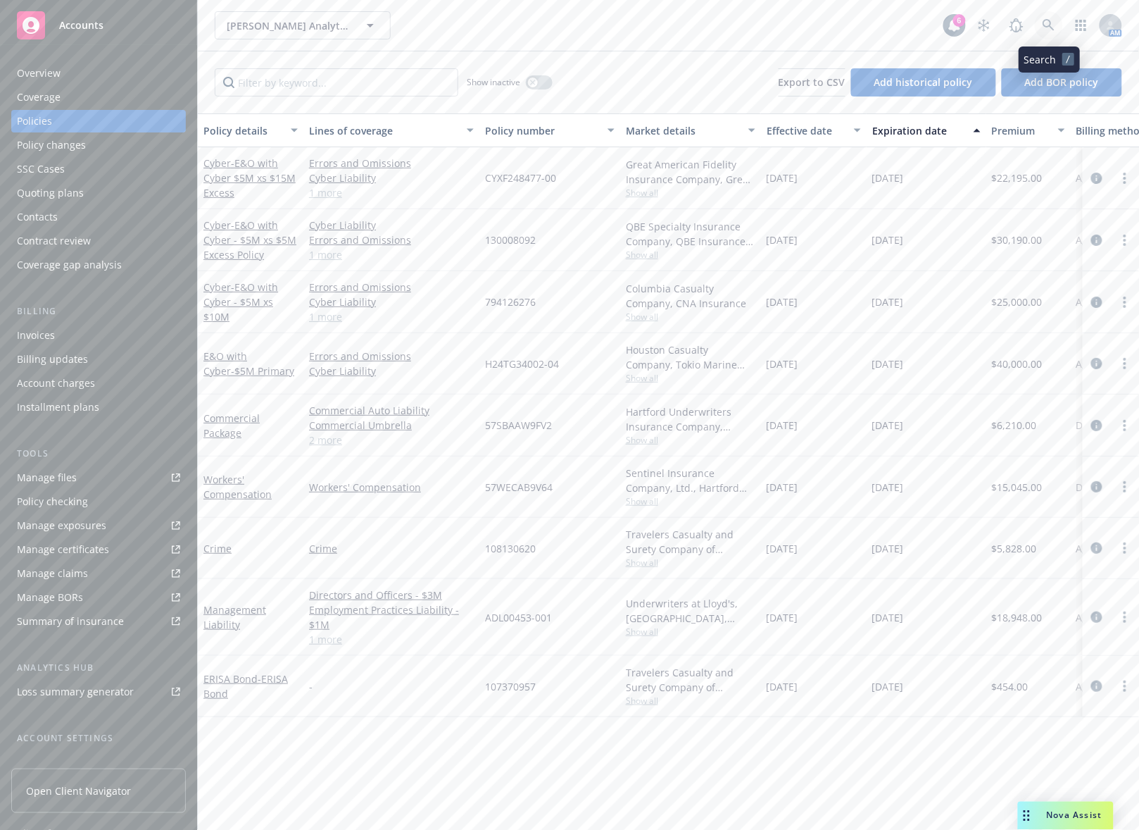
click at [1048, 19] on icon at bounding box center [1049, 25] width 13 height 13
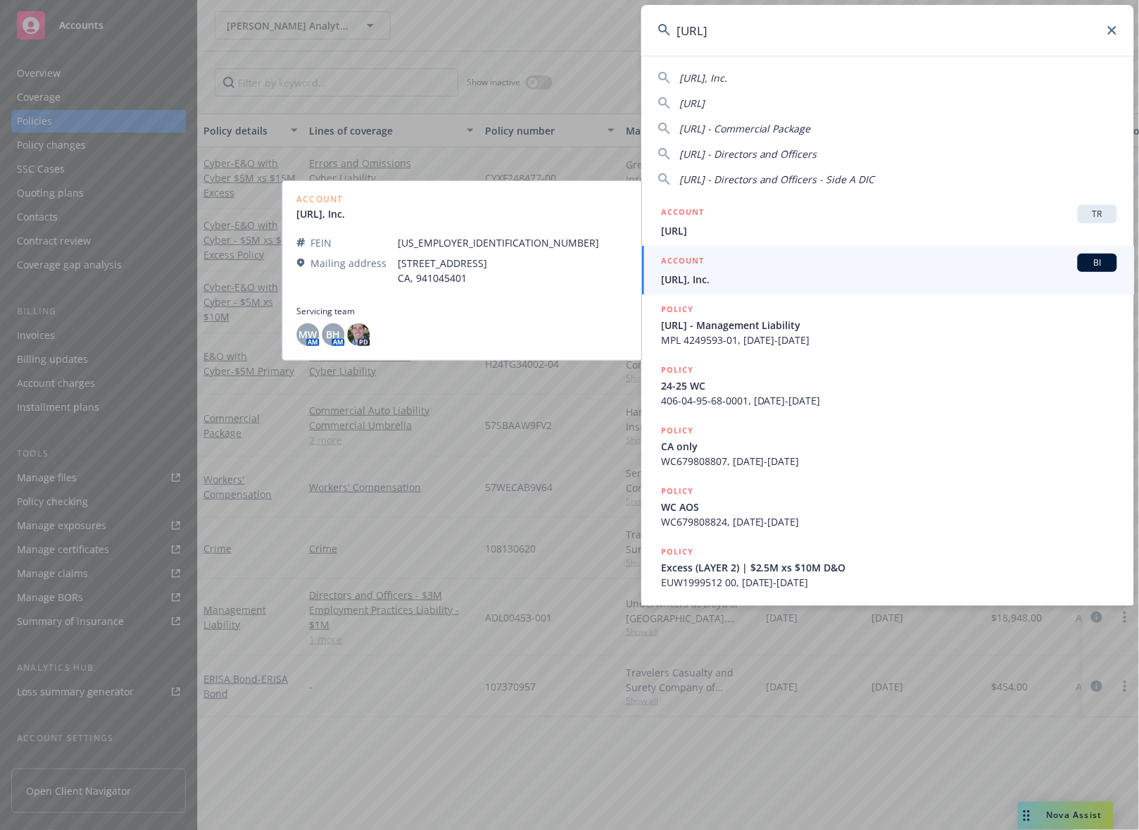
type input "[URL]"
click at [751, 275] on span "[URL], Inc." at bounding box center [889, 279] width 456 height 15
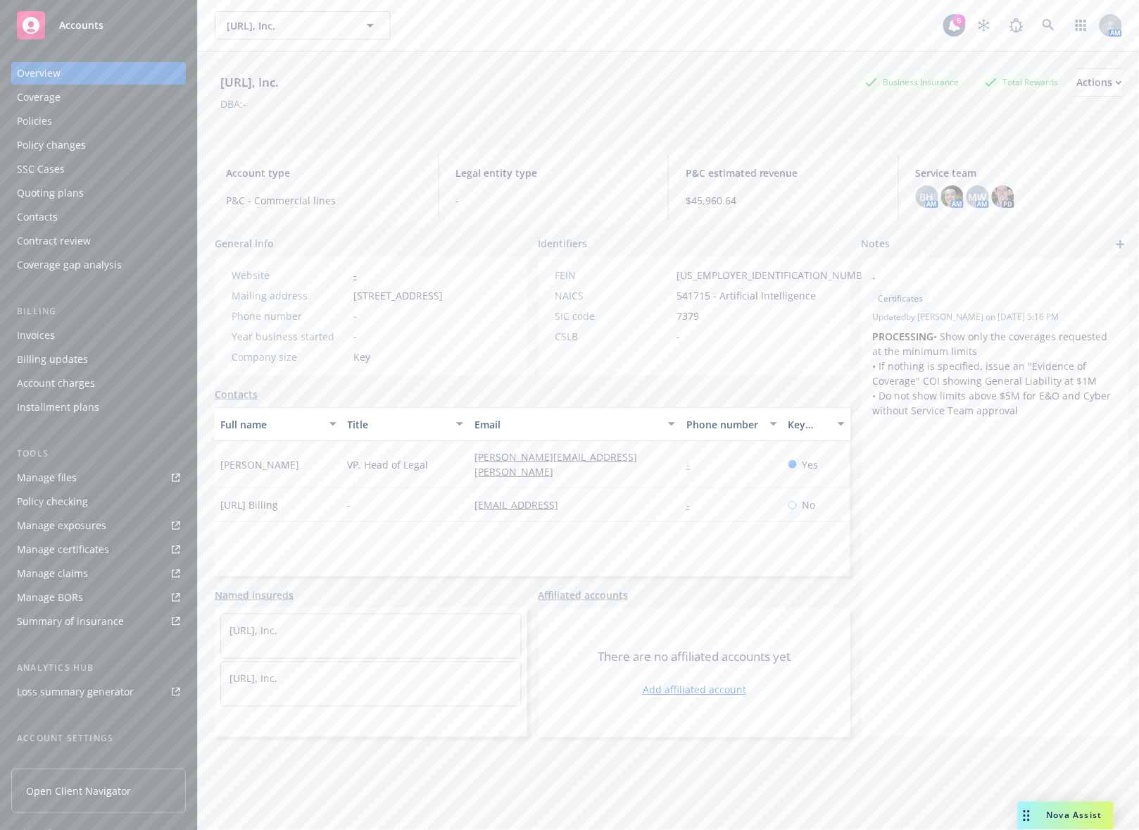
click at [113, 111] on div "Policies" at bounding box center [98, 121] width 163 height 23
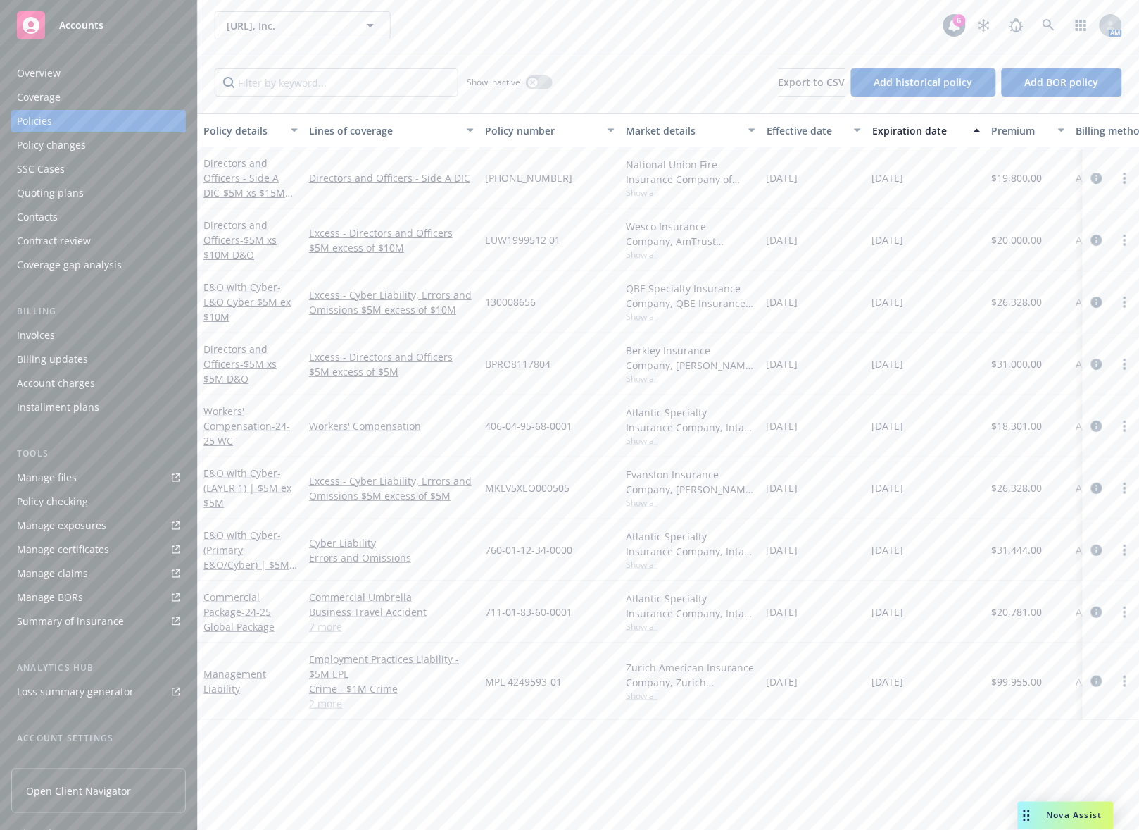
click at [76, 83] on div "Overview" at bounding box center [98, 73] width 163 height 23
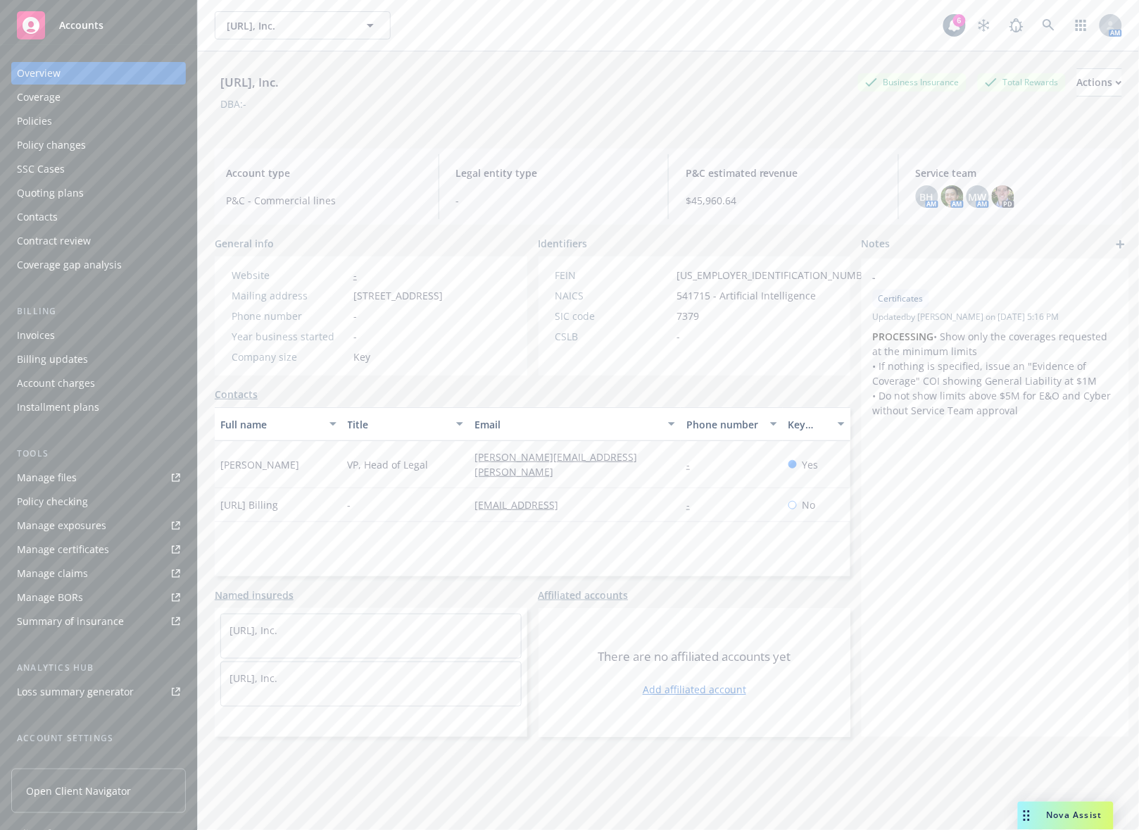
click at [103, 131] on div "Policies" at bounding box center [98, 121] width 163 height 23
